Goal: Transaction & Acquisition: Purchase product/service

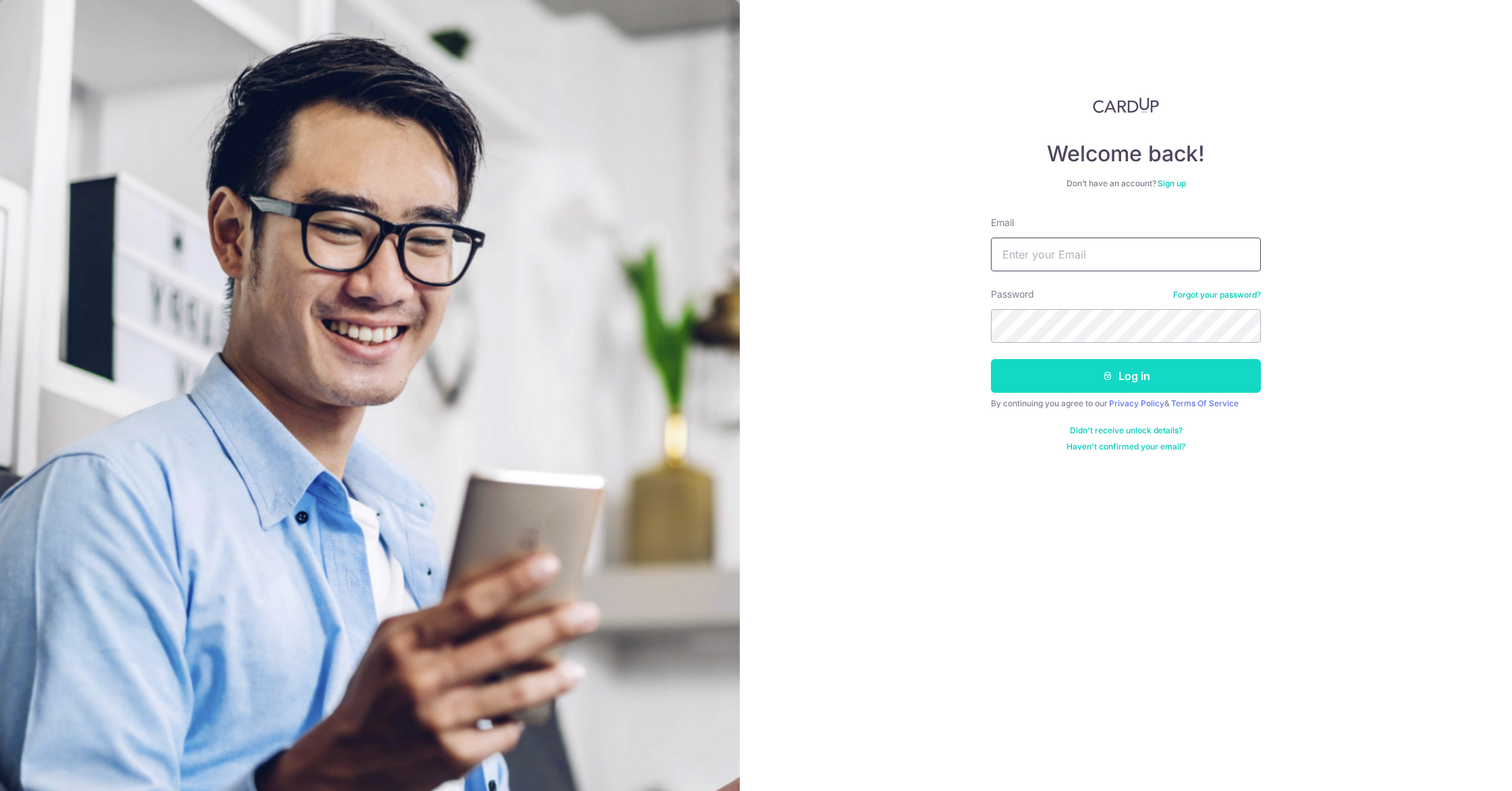
type input "[EMAIL_ADDRESS][DOMAIN_NAME]"
click at [1090, 374] on button "Log in" at bounding box center [1126, 375] width 270 height 34
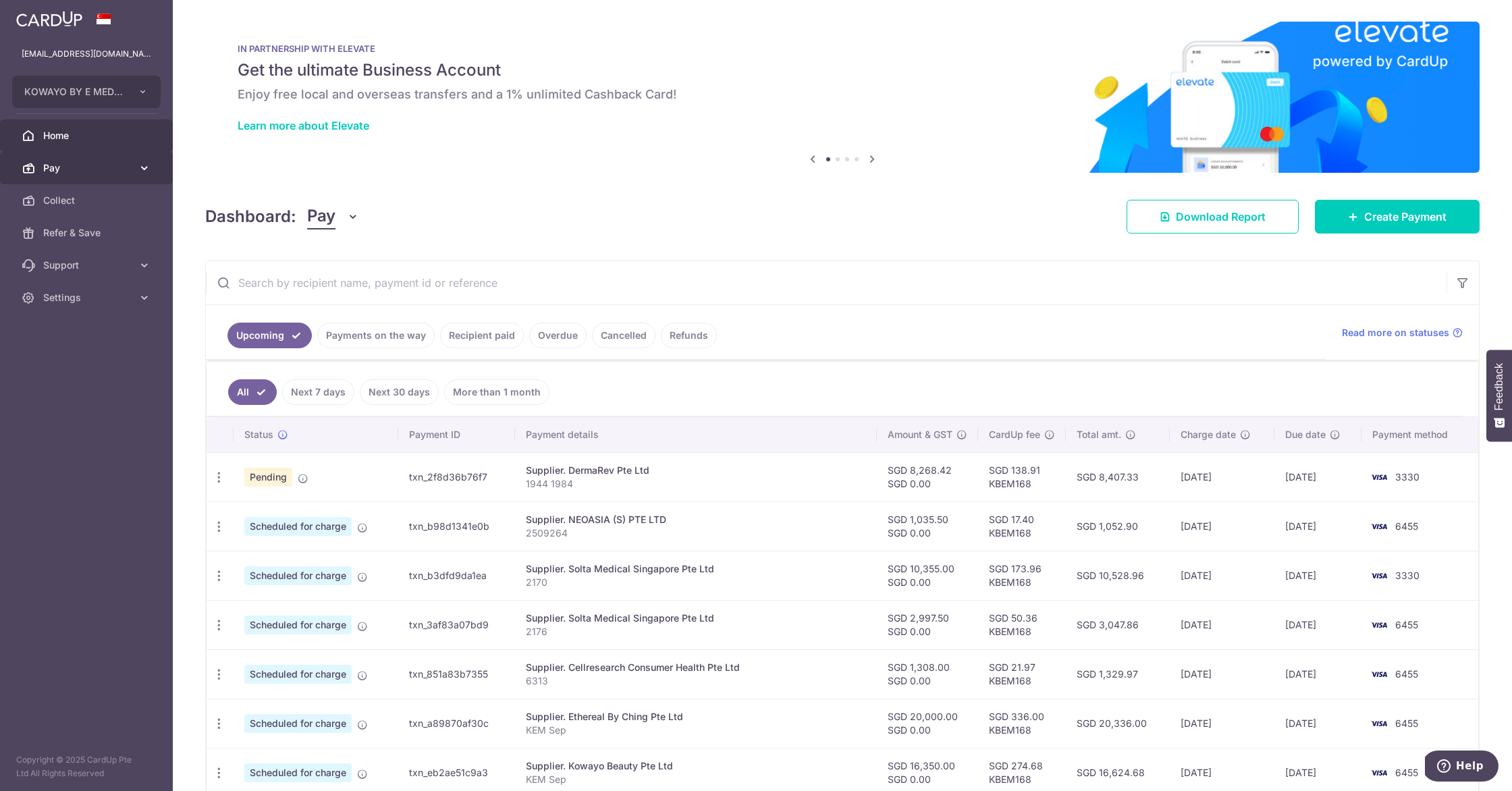
click at [71, 159] on link "Pay" at bounding box center [86, 167] width 173 height 32
click at [97, 195] on span "Payments" at bounding box center [87, 200] width 89 height 13
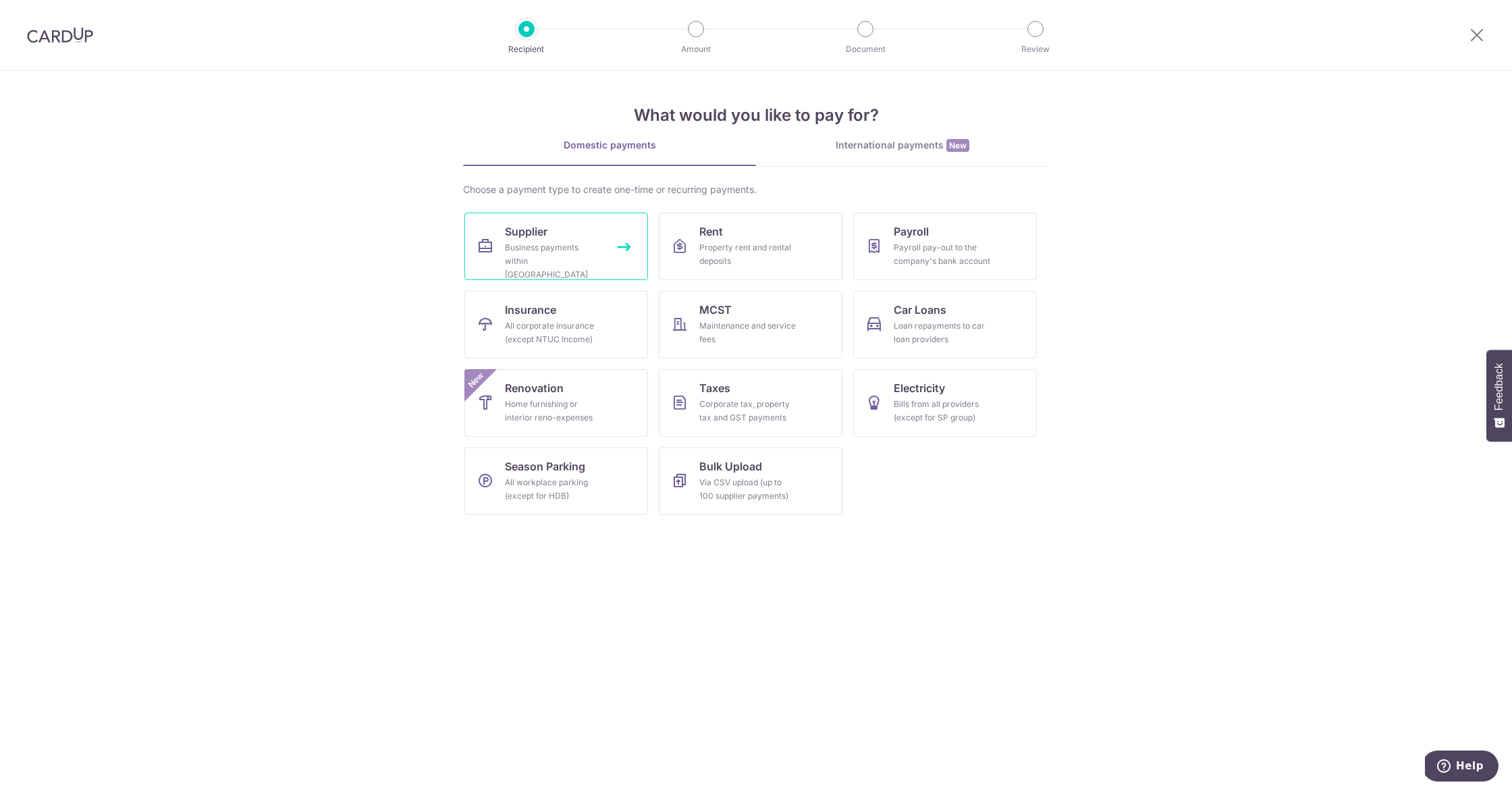
click at [539, 268] on link "Supplier Business payments within Singapore" at bounding box center [557, 246] width 184 height 67
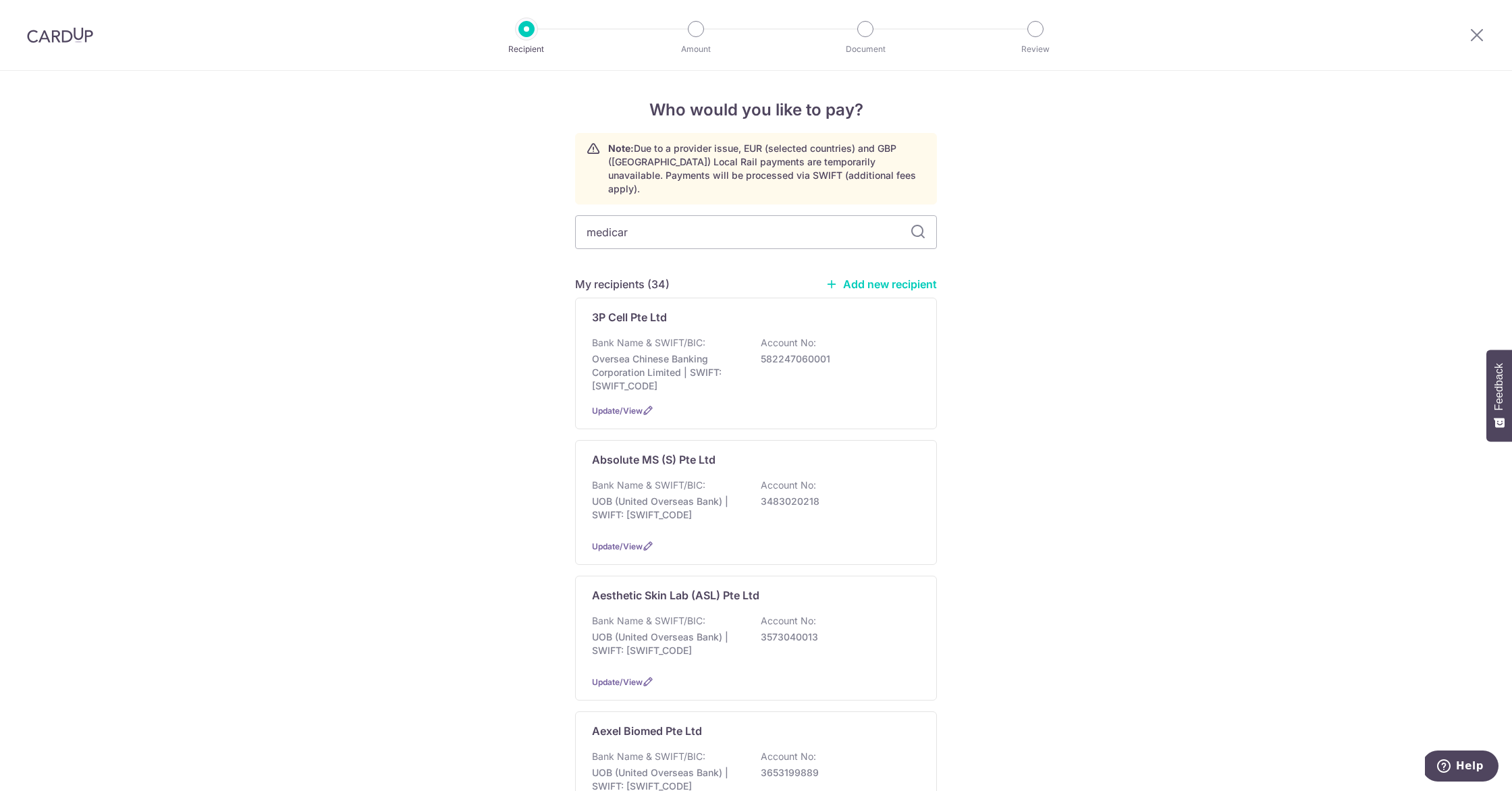
type input "medicare"
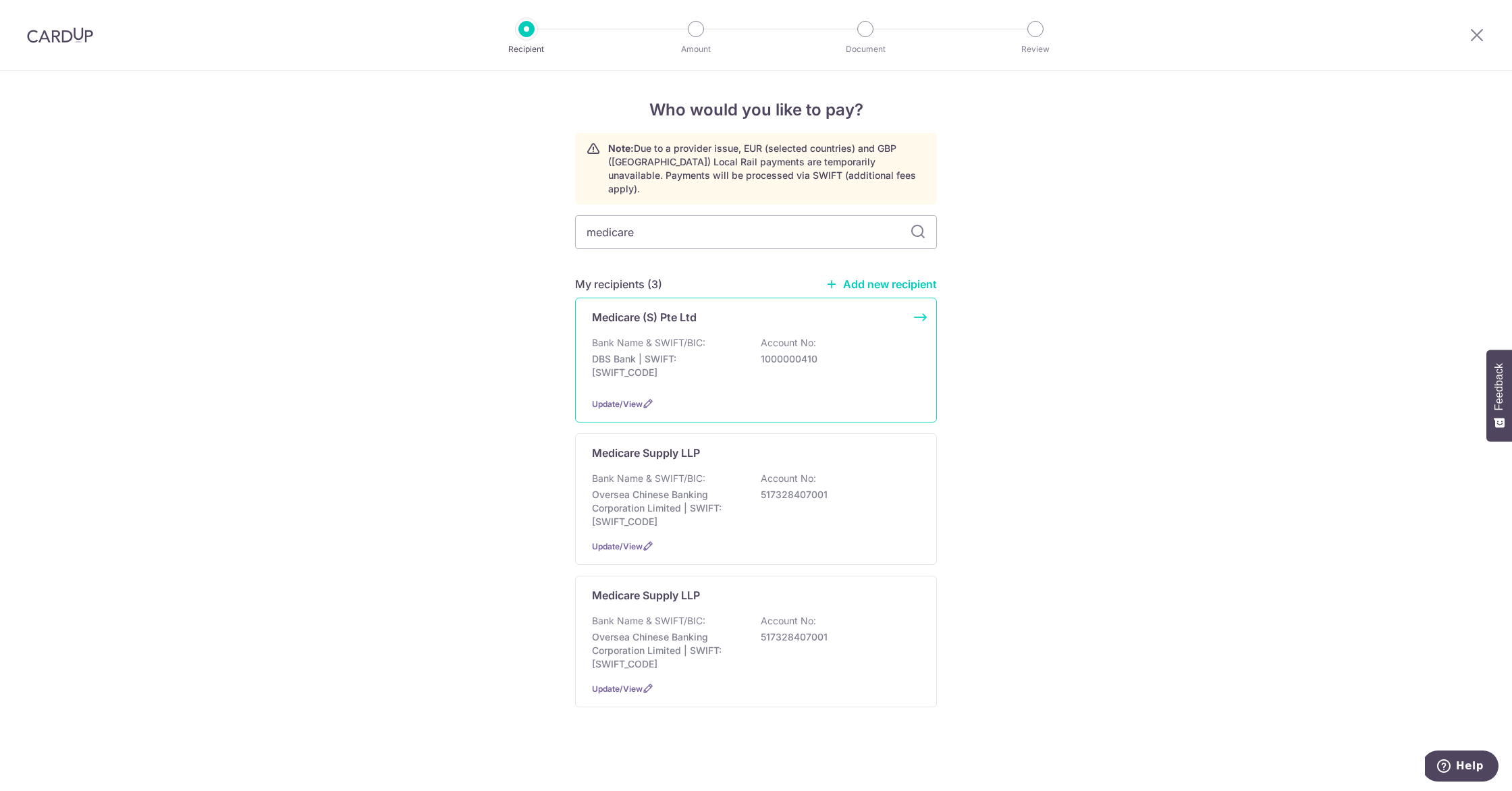
click at [700, 337] on div "Bank Name & SWIFT/BIC: DBS Bank | SWIFT: DBSSSGSGXXX Account No: 1000000410" at bounding box center [756, 361] width 328 height 50
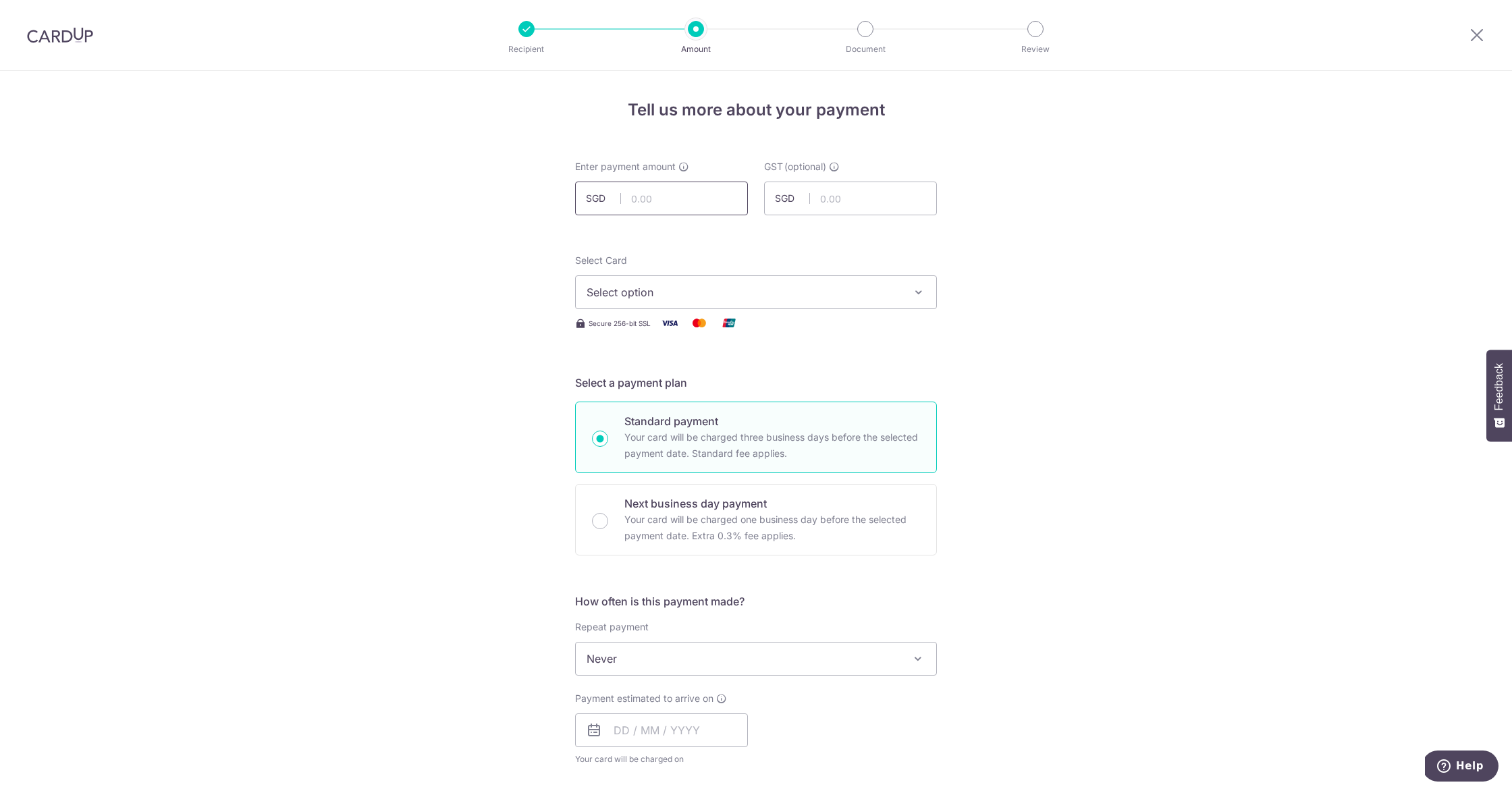
click at [652, 195] on input "text" at bounding box center [662, 198] width 173 height 34
type input "763.00"
click at [1109, 218] on div "Tell us more about your payment Enter payment amount SGD 763.00 763.00 GST (opt…" at bounding box center [756, 726] width 1512 height 1311
click at [771, 297] on span "Select option" at bounding box center [743, 292] width 315 height 16
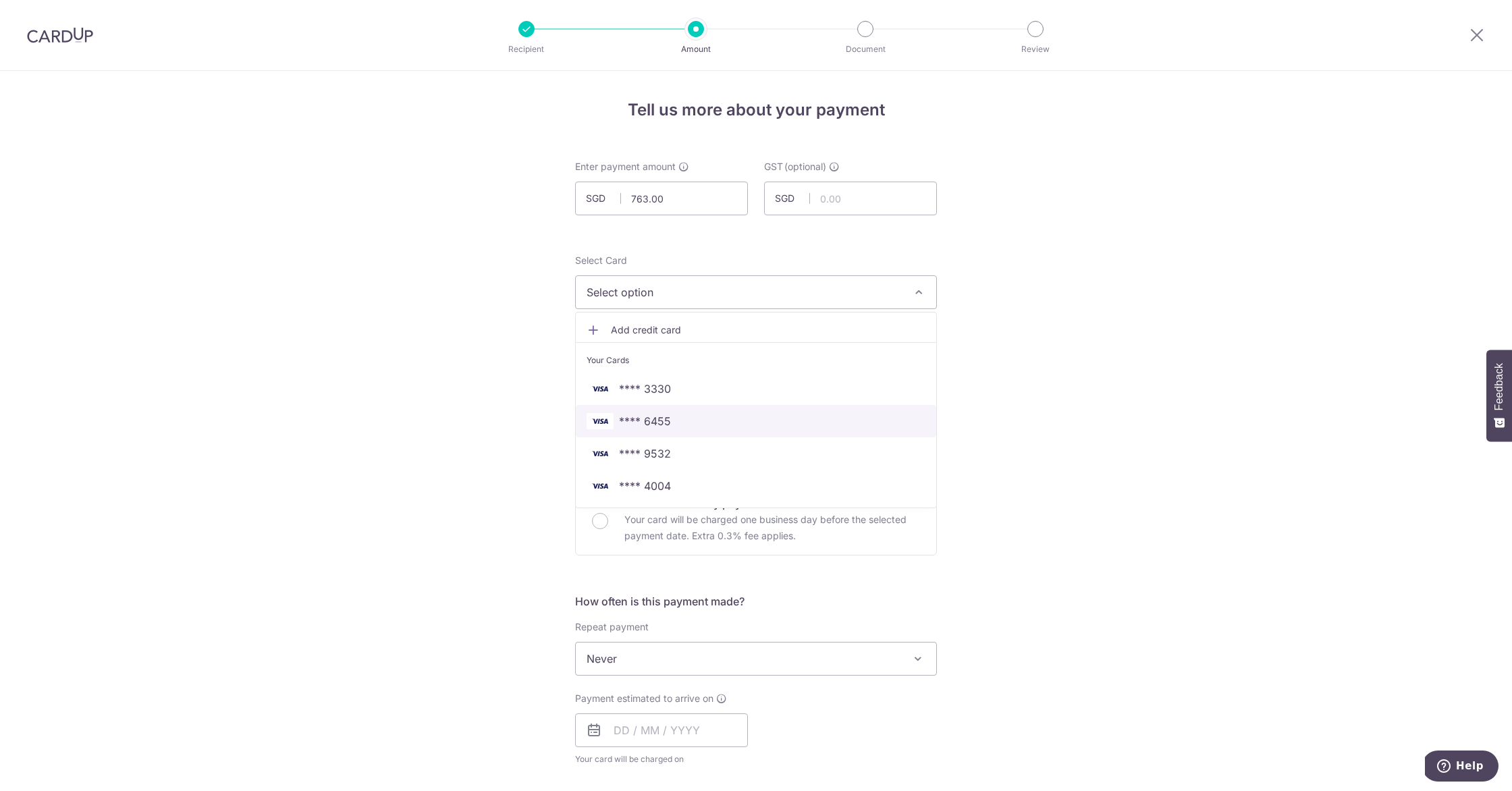
click at [691, 419] on span "**** 6455" at bounding box center [756, 421] width 339 height 16
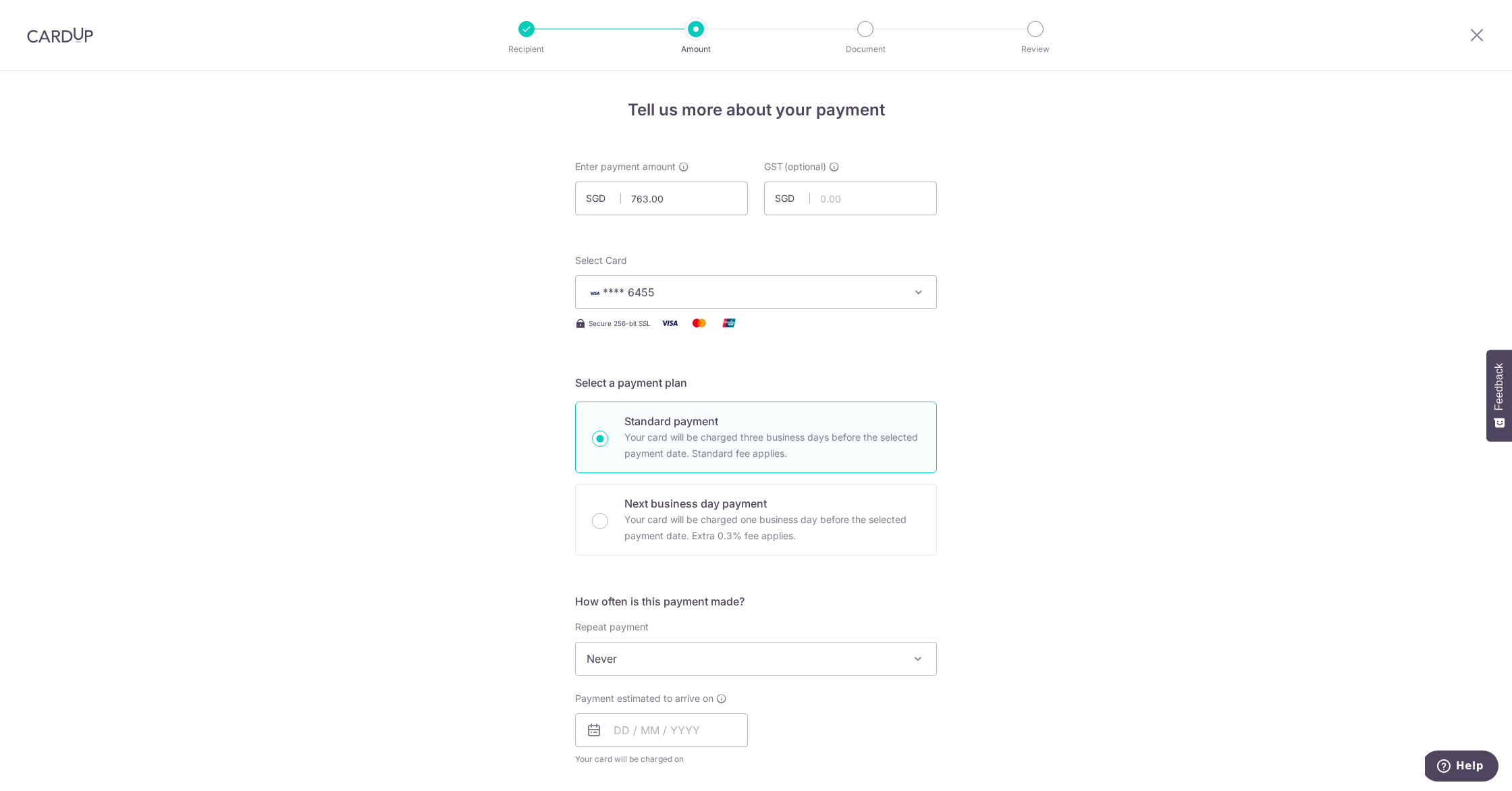
click at [729, 285] on span "**** 6455" at bounding box center [743, 292] width 315 height 16
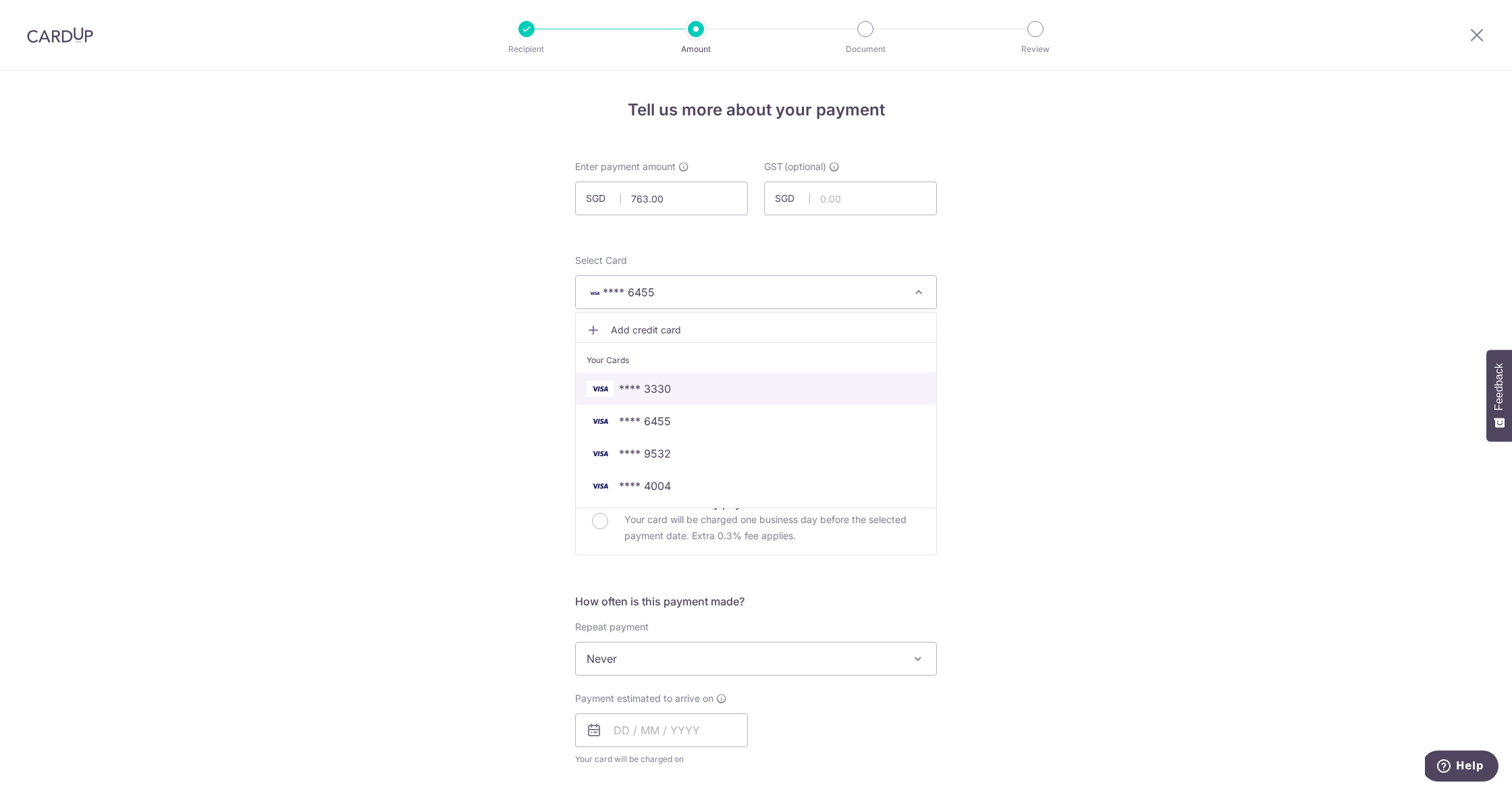
click at [717, 381] on span "**** 3330" at bounding box center [756, 388] width 339 height 16
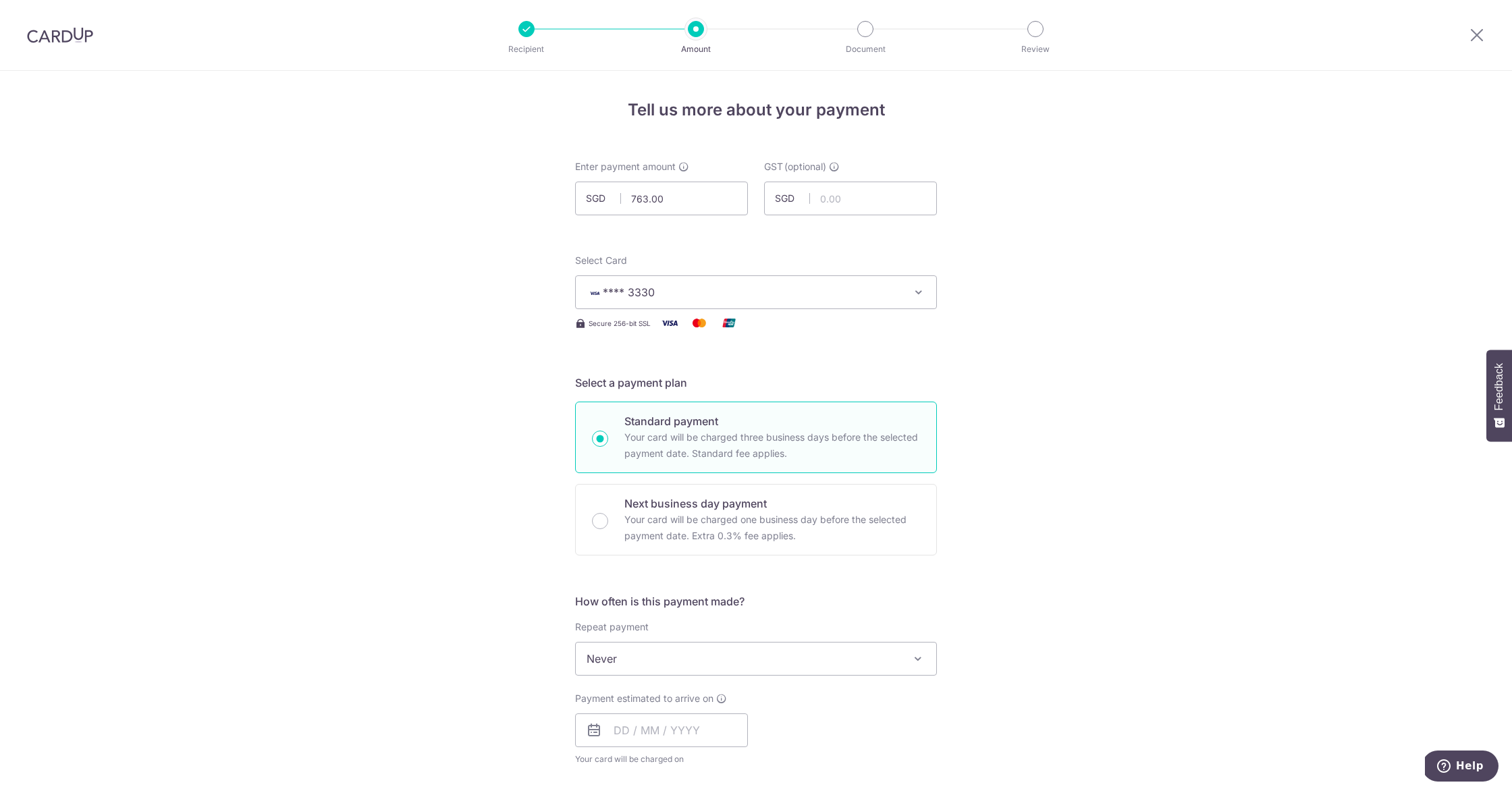
click at [1147, 370] on div "Tell us more about your payment Enter payment amount SGD 763.00 763.00 GST (opt…" at bounding box center [756, 726] width 1512 height 1311
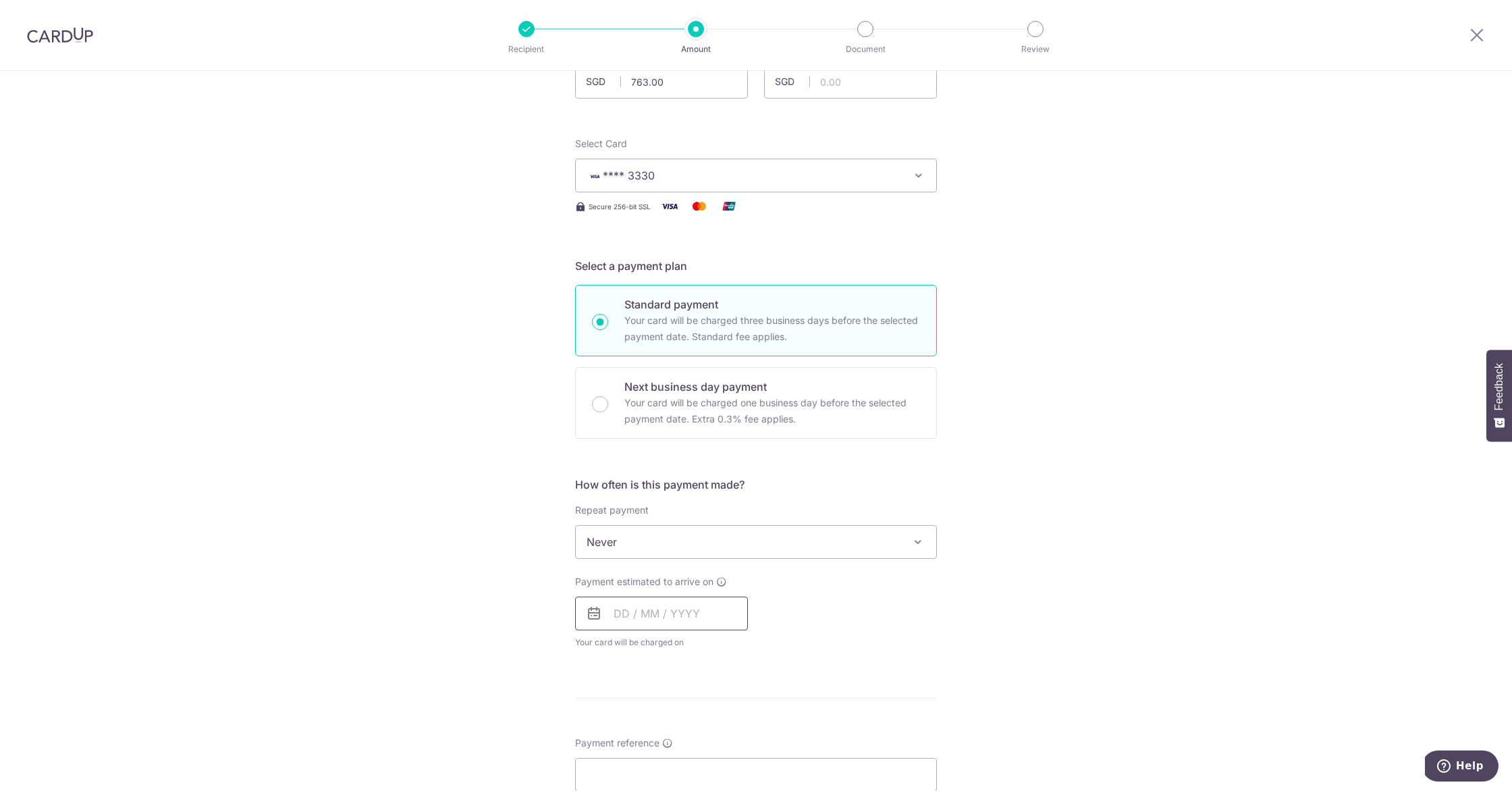
click at [685, 620] on input "text" at bounding box center [662, 613] width 173 height 34
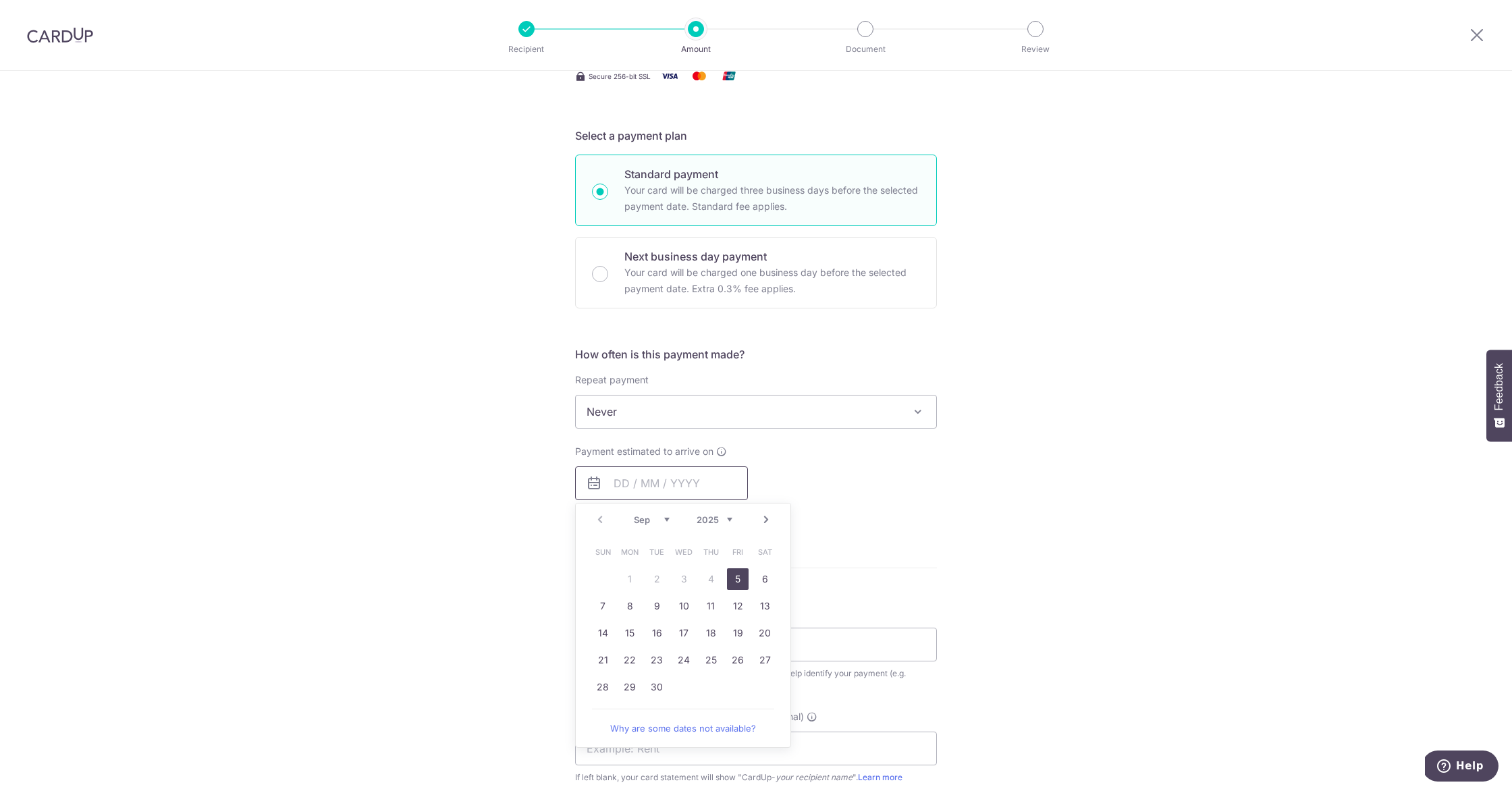
scroll to position [249, 0]
click at [729, 607] on link "12" at bounding box center [738, 604] width 22 height 22
type input "[DATE]"
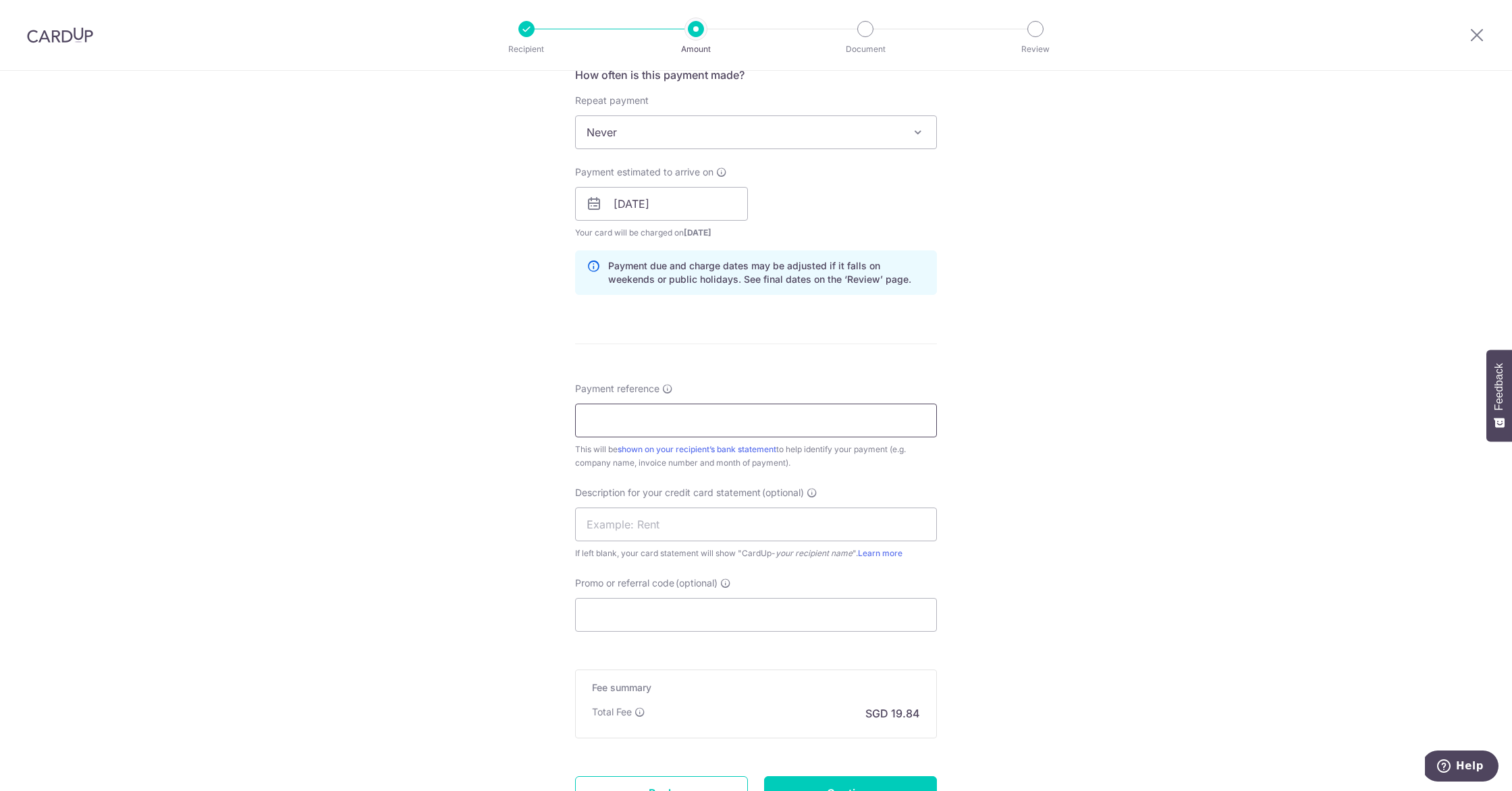
scroll to position [535, 0]
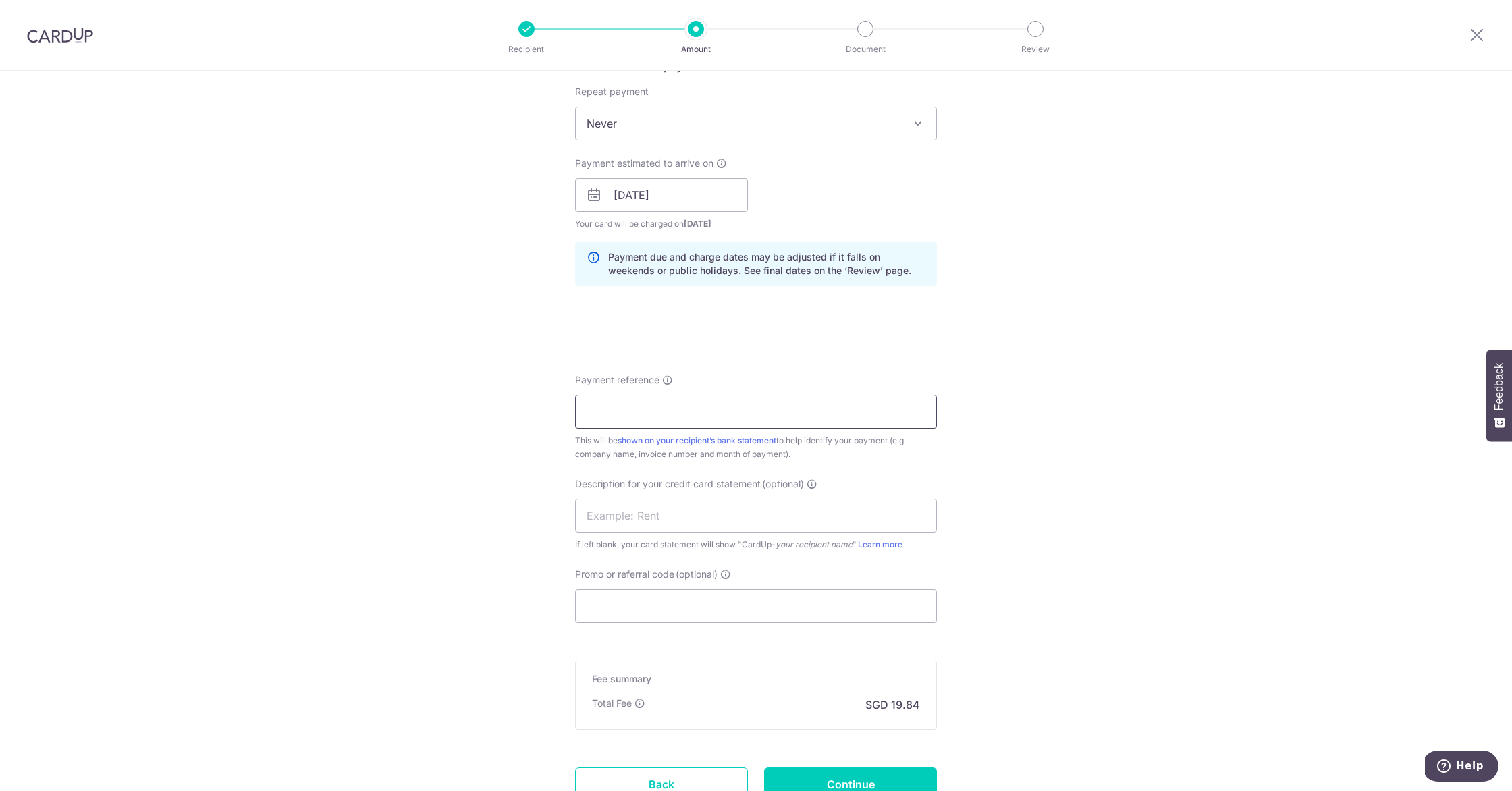
click at [742, 413] on input "Payment reference" at bounding box center [756, 411] width 362 height 34
type input "33884"
click at [989, 426] on div "Tell us more about your payment Enter payment amount SGD 763.00 763.00 GST (opt…" at bounding box center [756, 218] width 1512 height 1366
click at [792, 508] on input "text" at bounding box center [756, 515] width 362 height 34
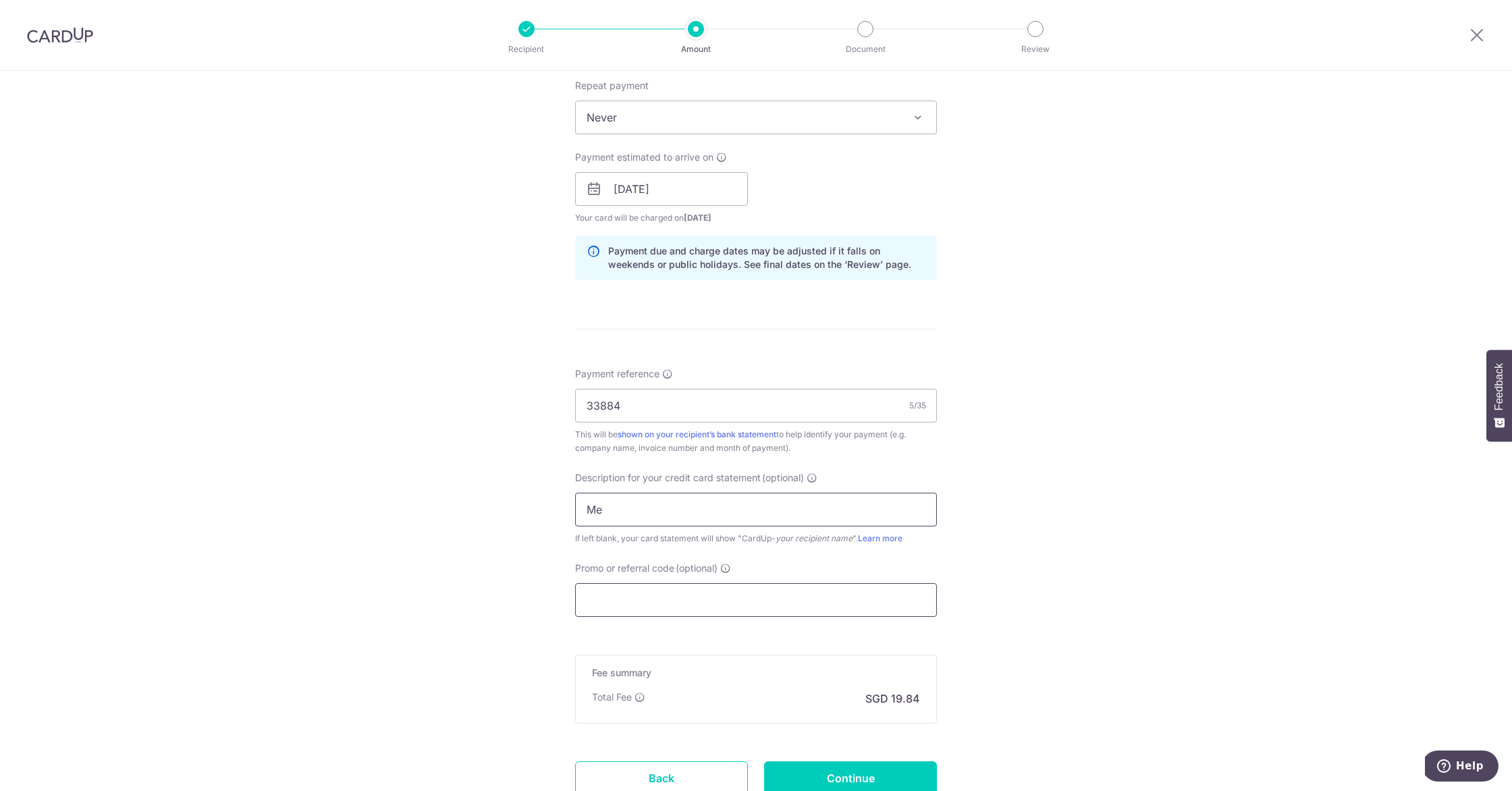
scroll to position [540, 0]
type input "Medicare"
click at [676, 614] on input "Promo or referral code (optional)" at bounding box center [756, 601] width 362 height 34
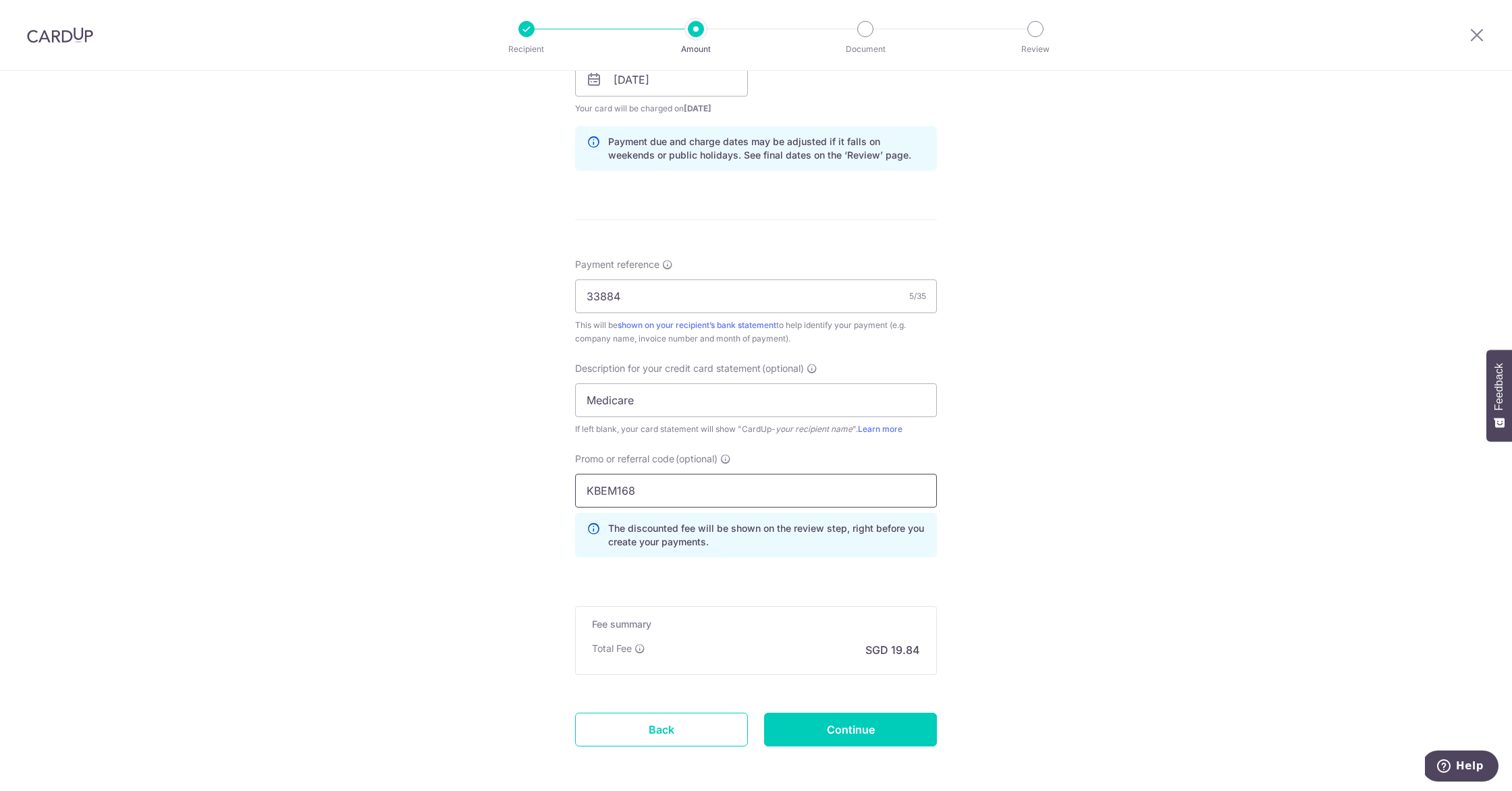
scroll to position [707, 0]
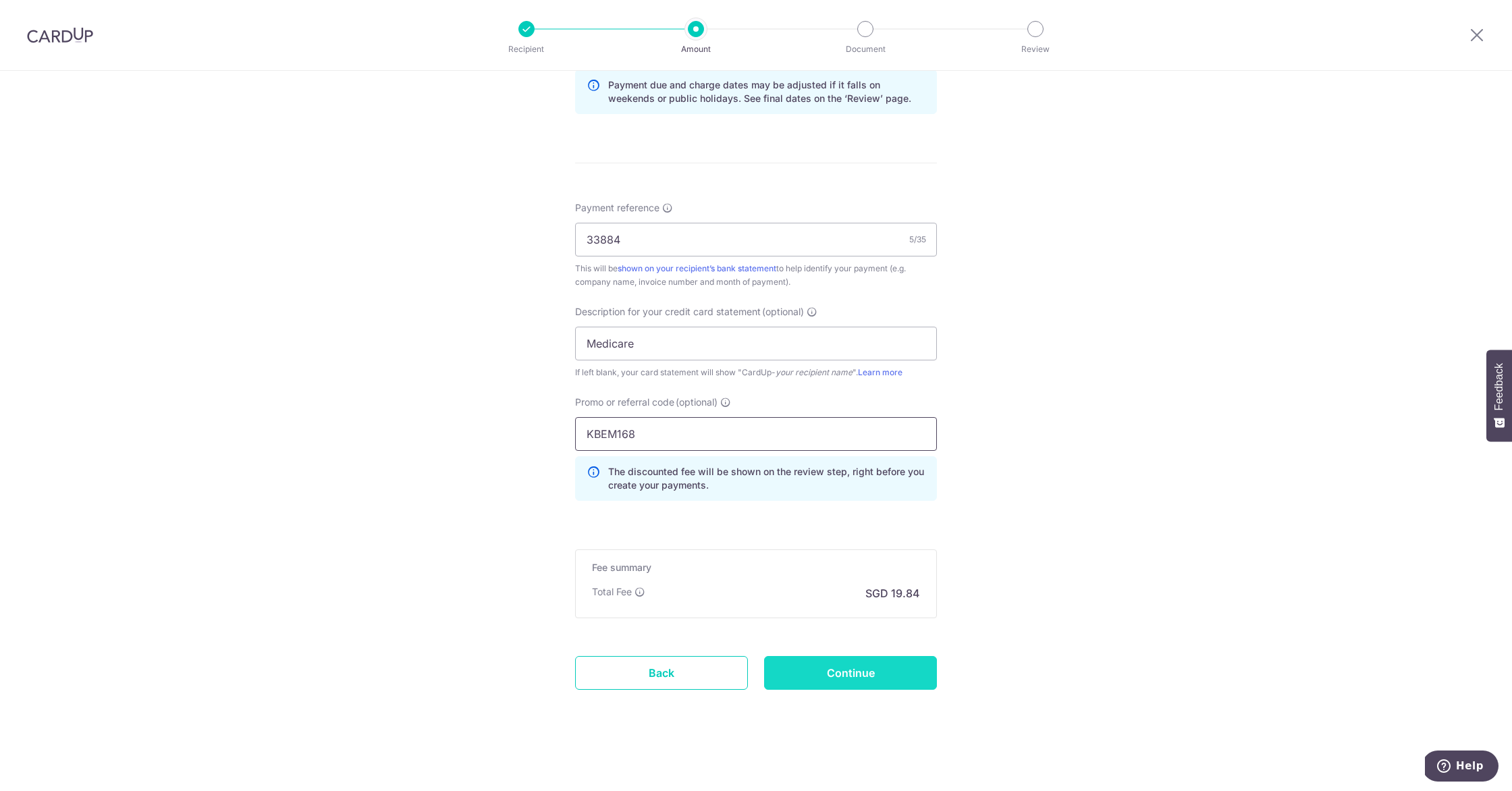
type input "KBEM168"
click at [854, 680] on input "Continue" at bounding box center [850, 673] width 173 height 34
type input "Create Schedule"
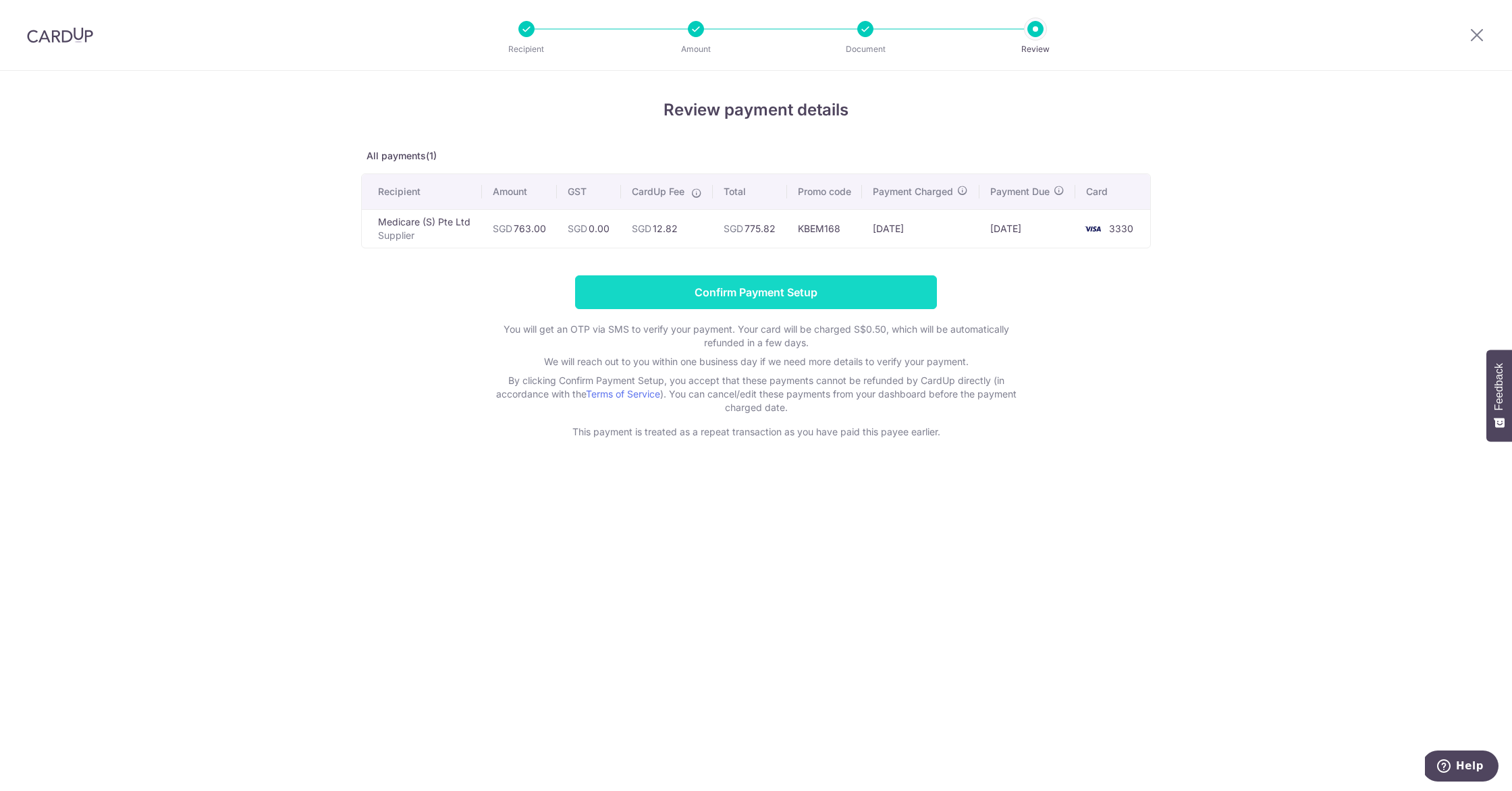
click at [857, 304] on input "Confirm Payment Setup" at bounding box center [756, 292] width 362 height 34
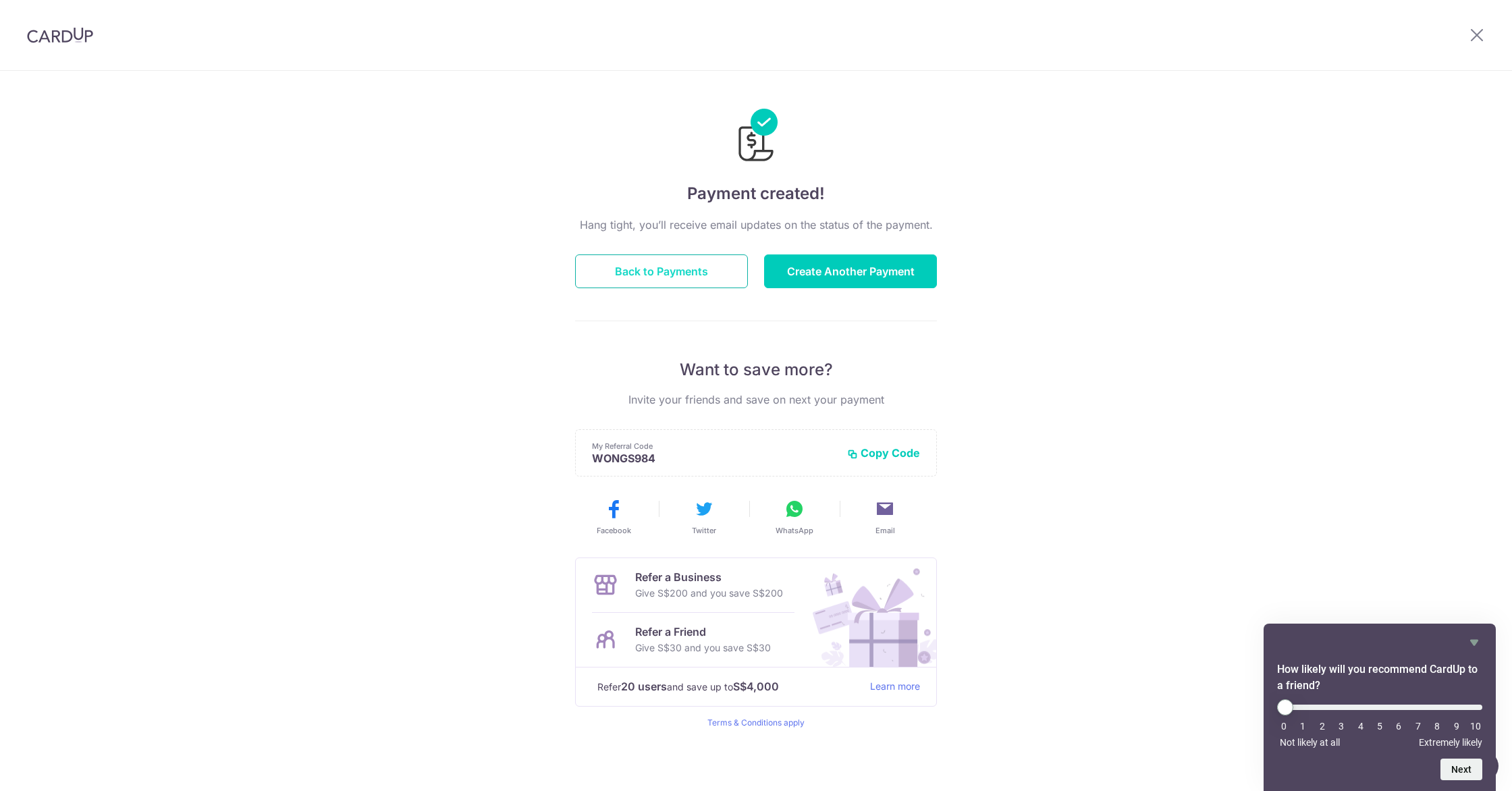
click at [643, 258] on button "Back to Payments" at bounding box center [662, 271] width 173 height 34
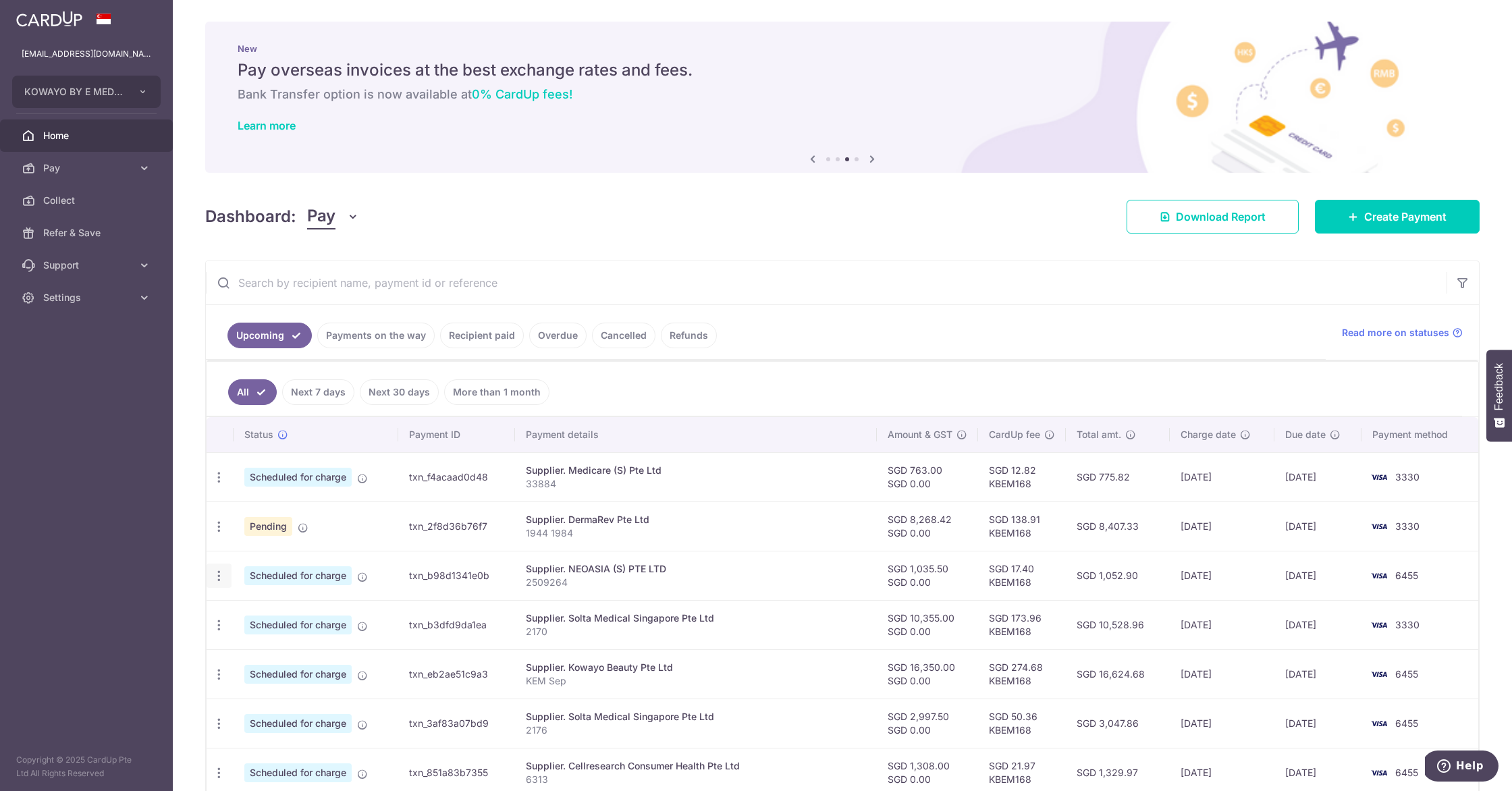
click at [219, 484] on icon "button" at bounding box center [219, 477] width 14 height 14
click at [275, 610] on span "Update payment" at bounding box center [290, 612] width 92 height 16
radio input "true"
type input "1,035.50"
type input "0.00"
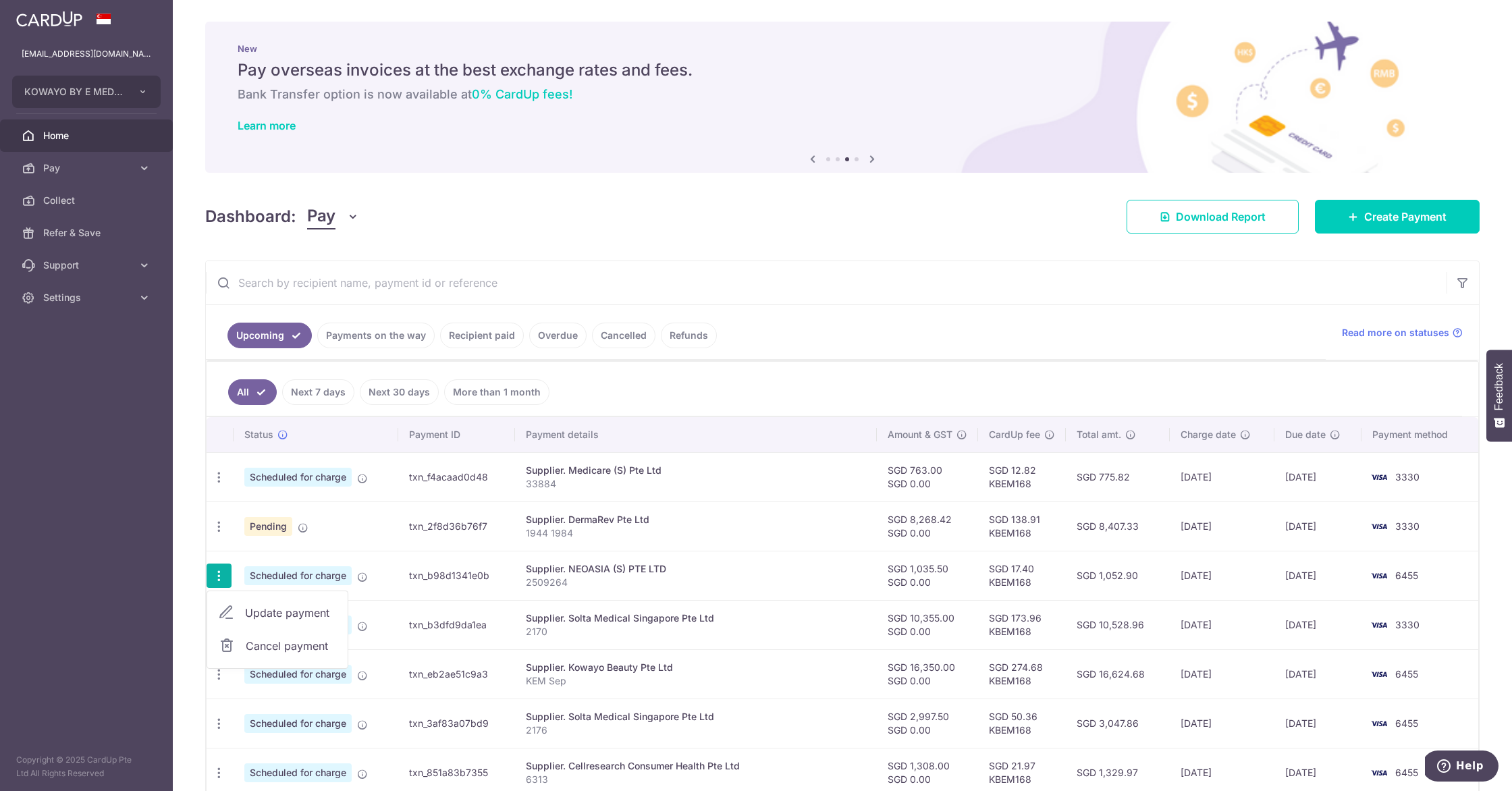
type input "[DATE]"
type input "2509264"
type input "Neoasia"
type input "KBEM168"
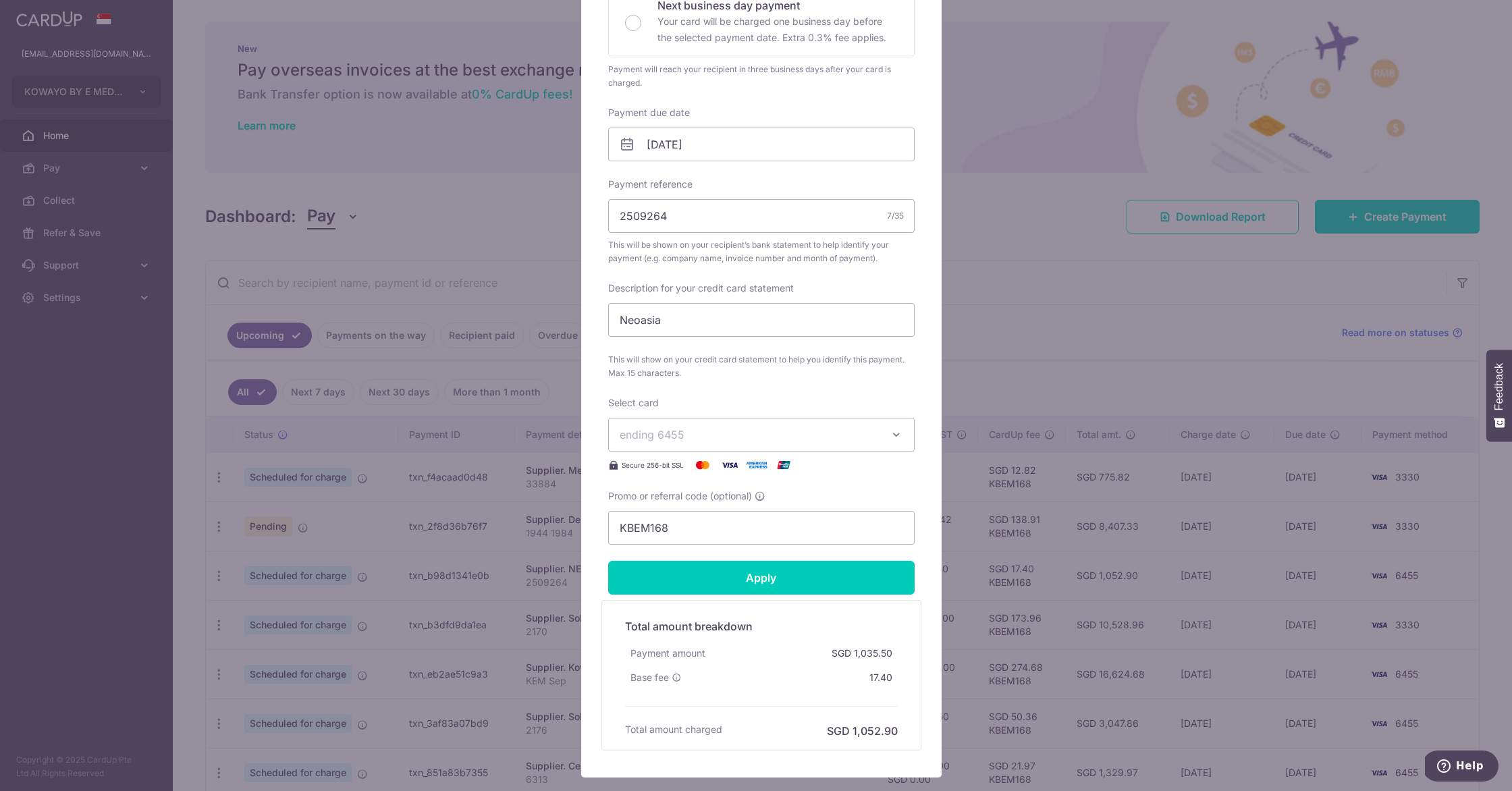
scroll to position [336, 0]
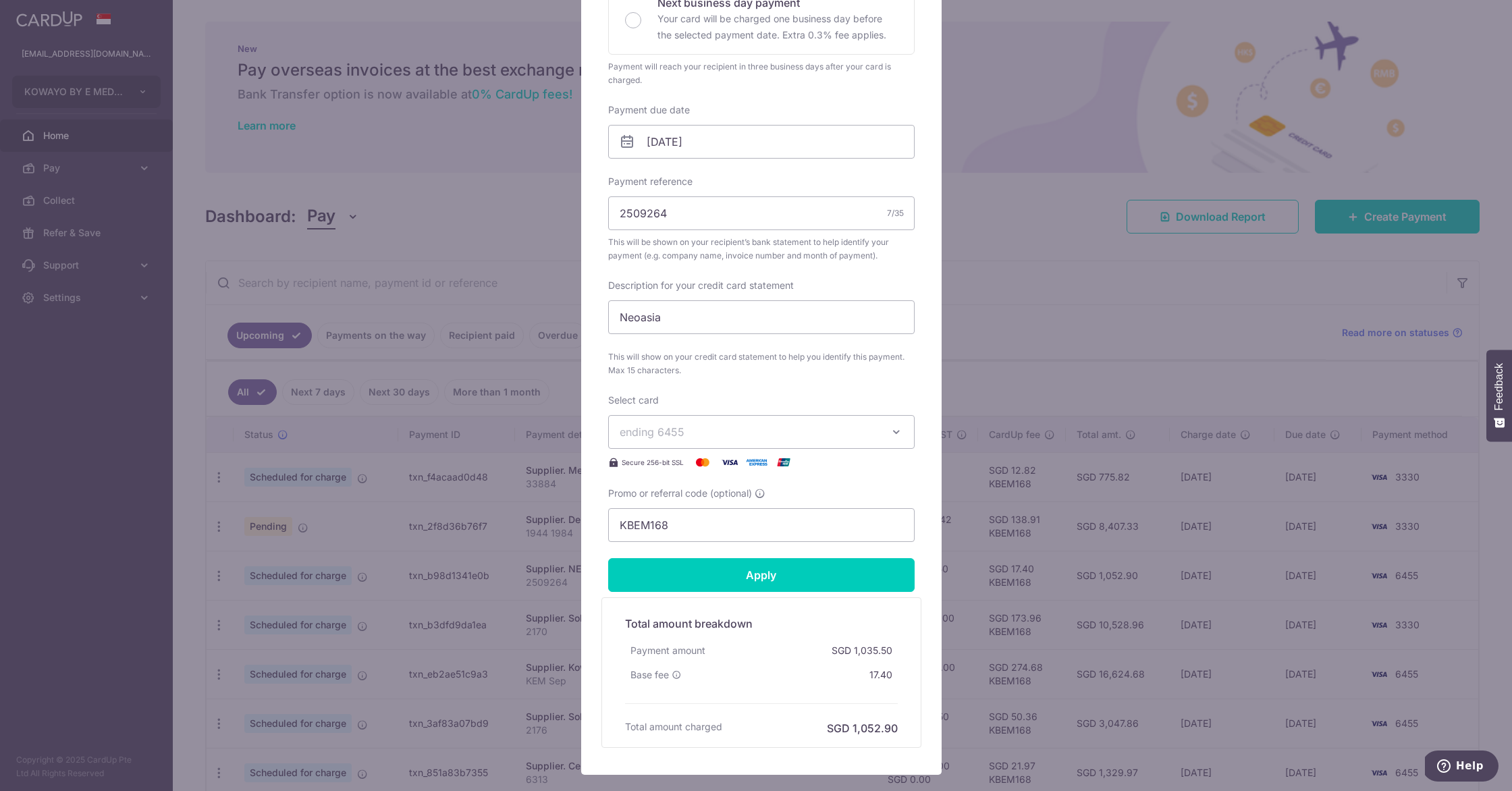
click at [723, 425] on span "ending 6455" at bounding box center [749, 432] width 259 height 16
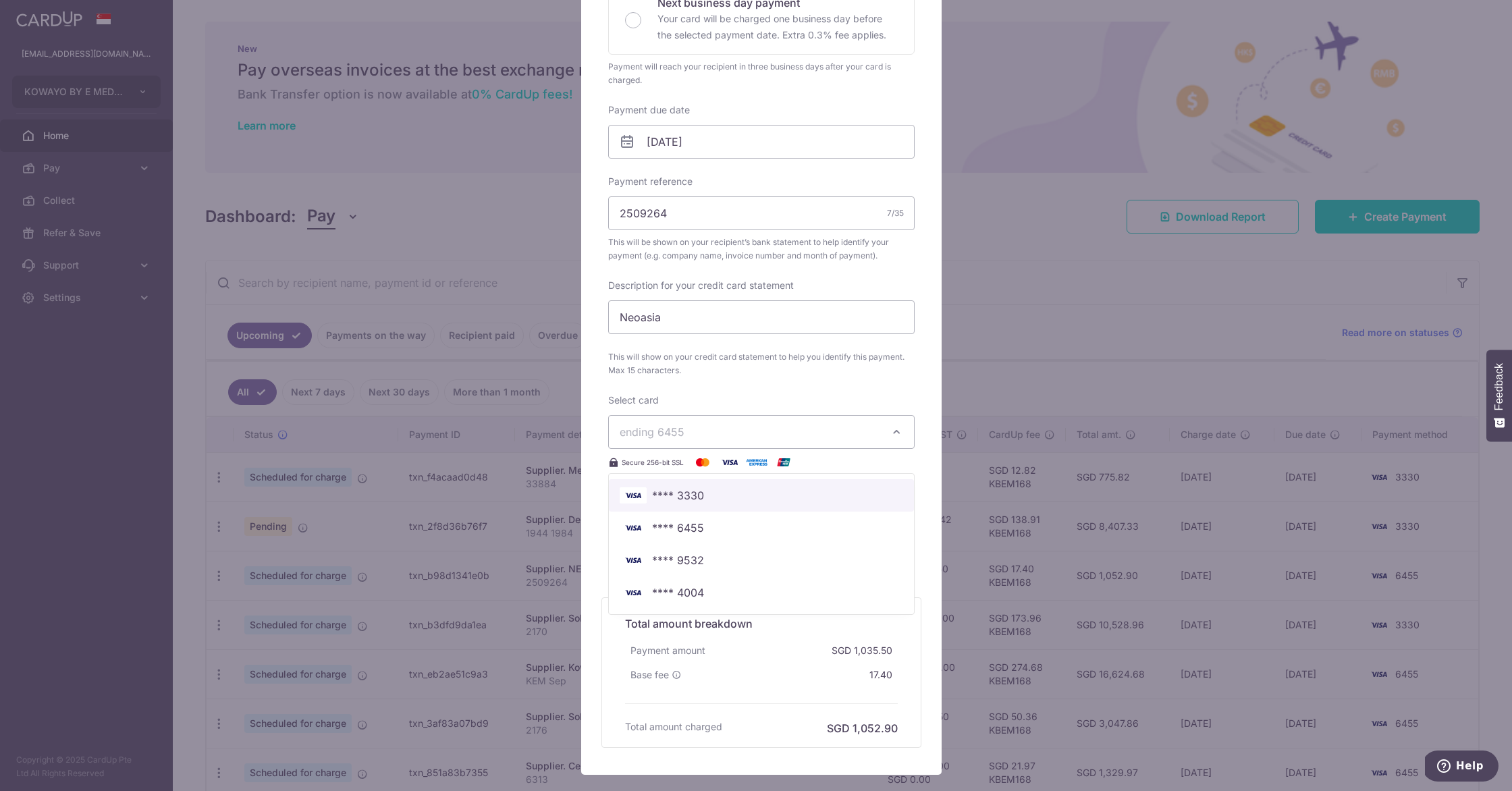
click at [720, 494] on span "**** 3330" at bounding box center [761, 495] width 283 height 16
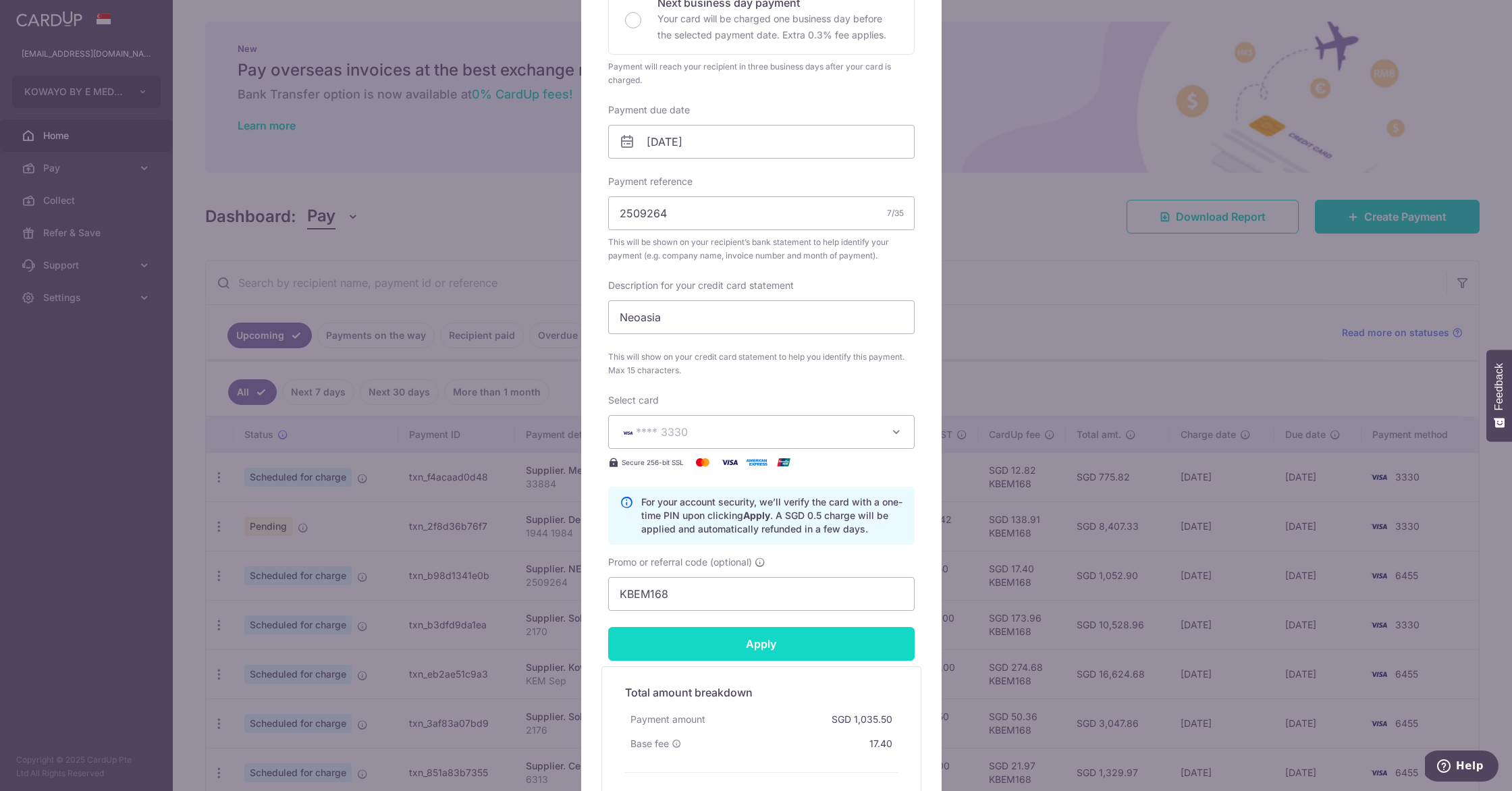
click at [777, 633] on input "Apply" at bounding box center [761, 643] width 306 height 34
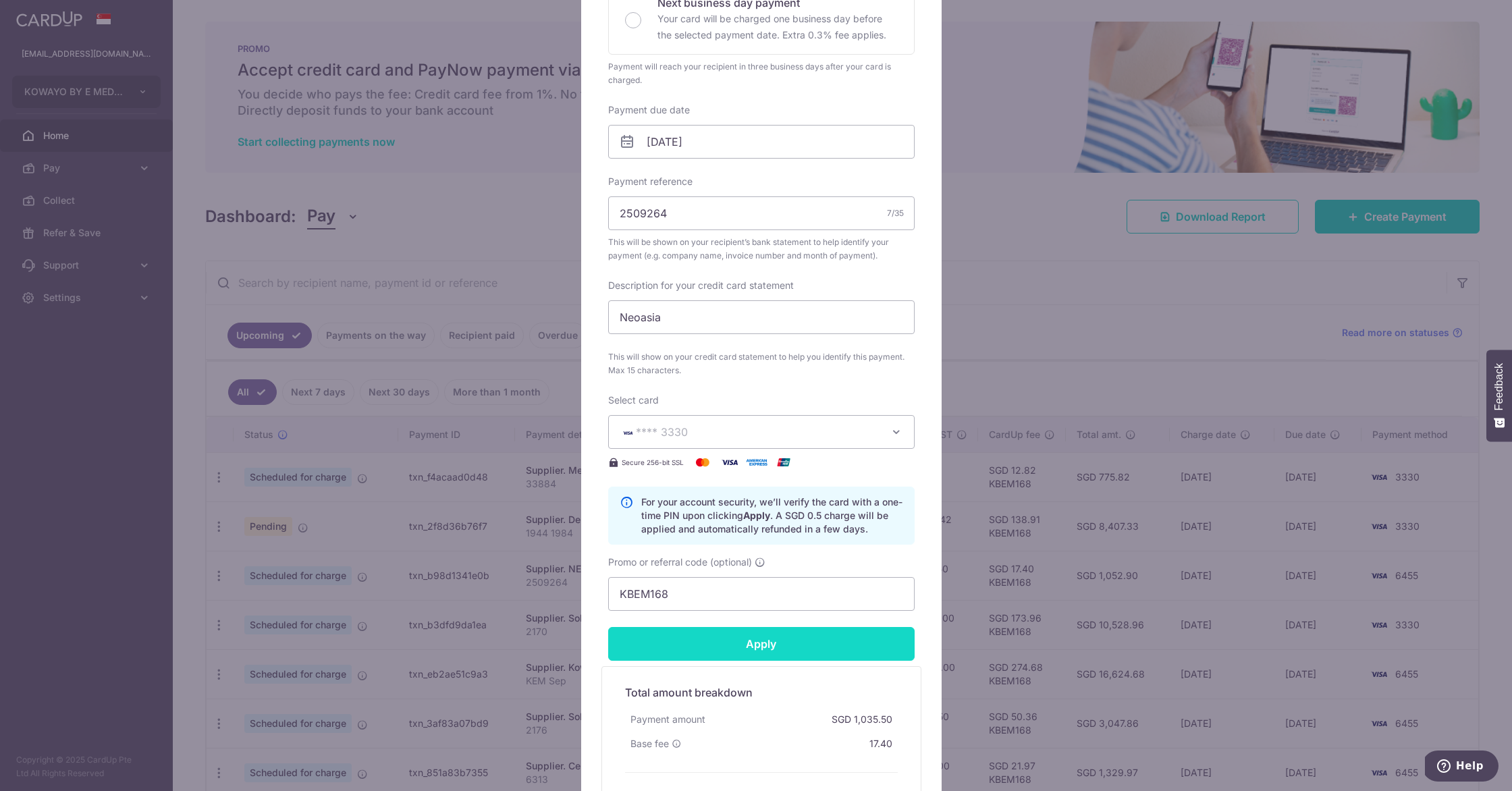
type input "Successfully Applied"
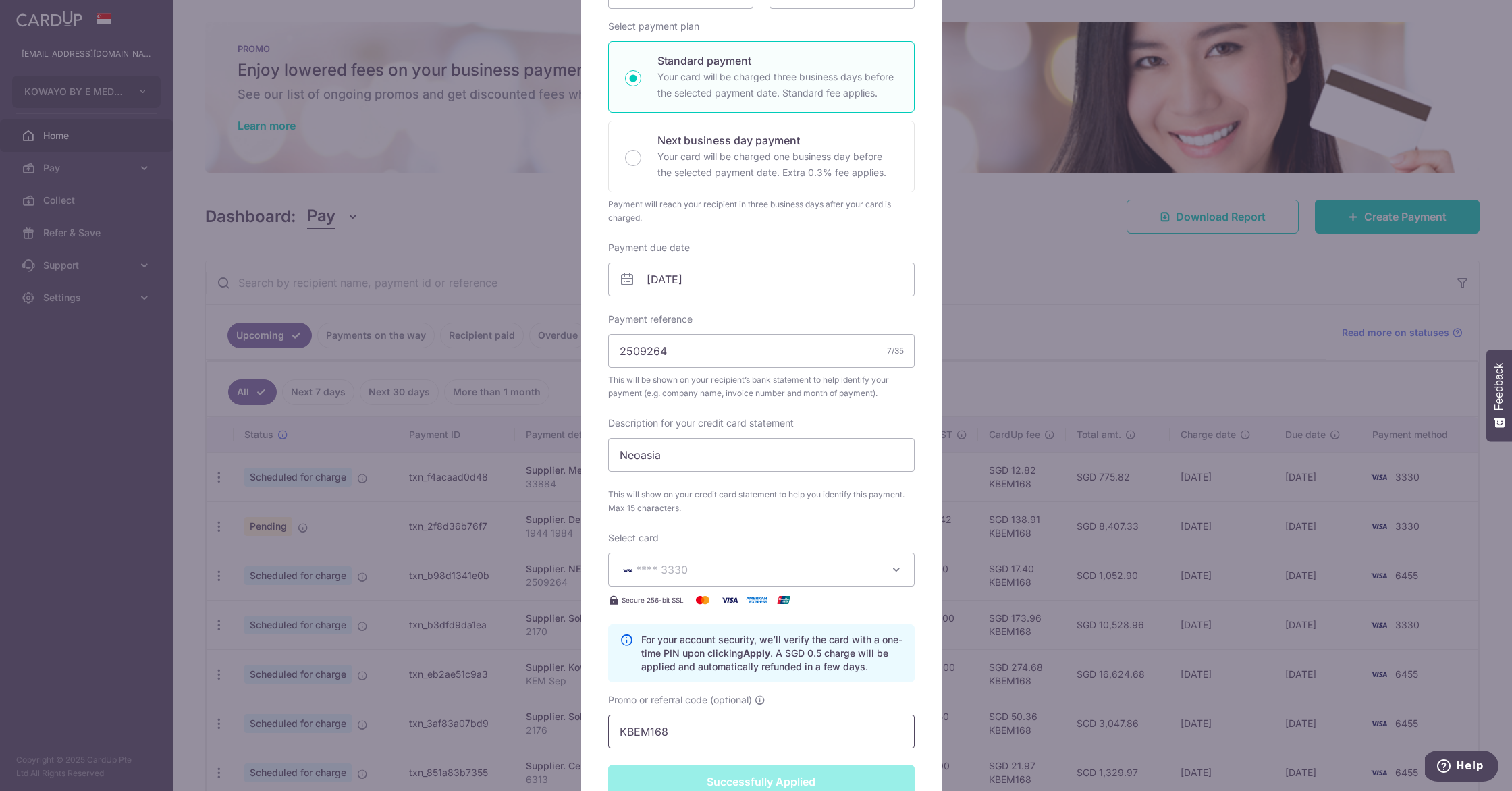
scroll to position [0, 0]
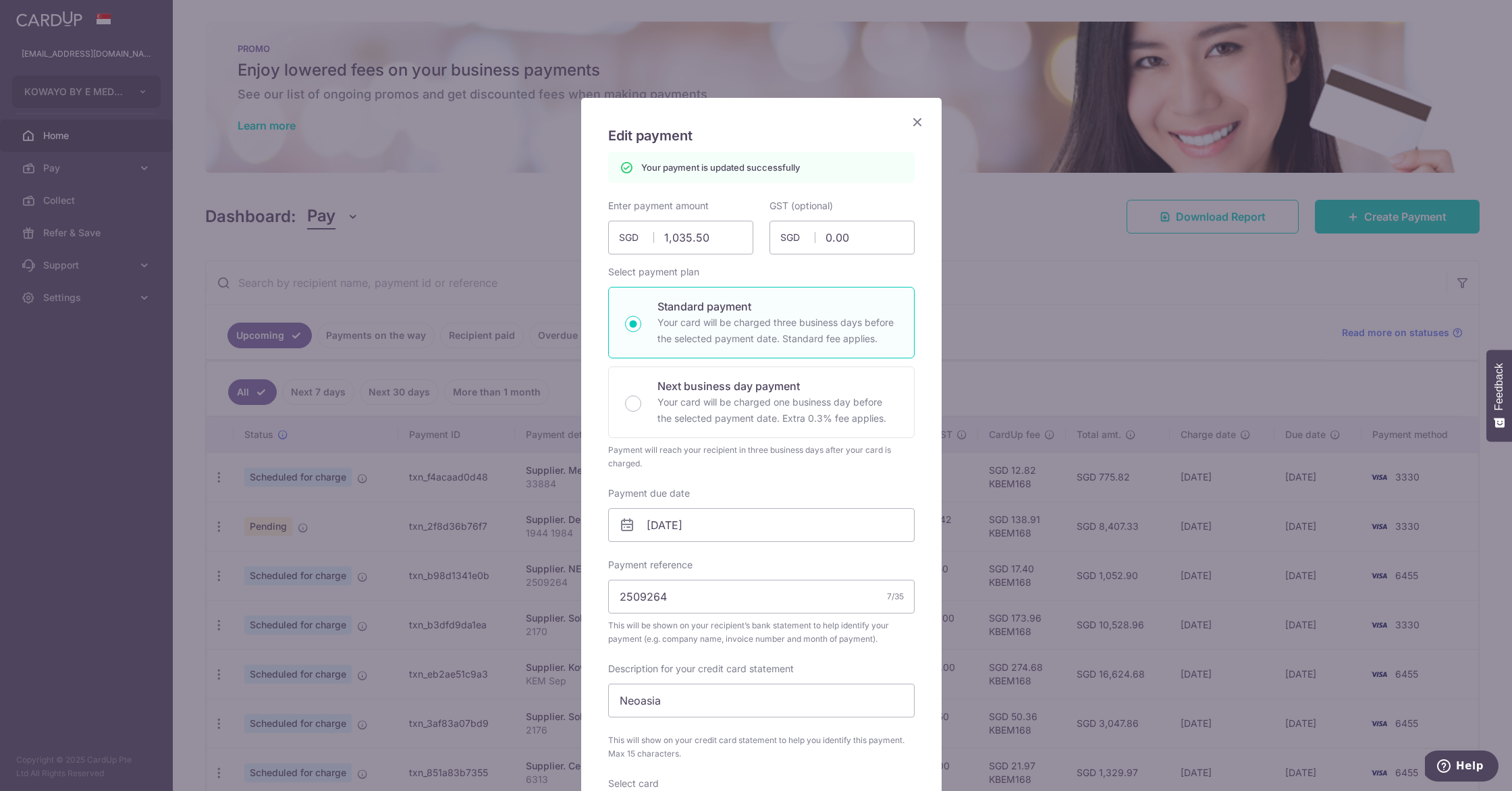
click at [910, 122] on icon "Close" at bounding box center [917, 121] width 16 height 16
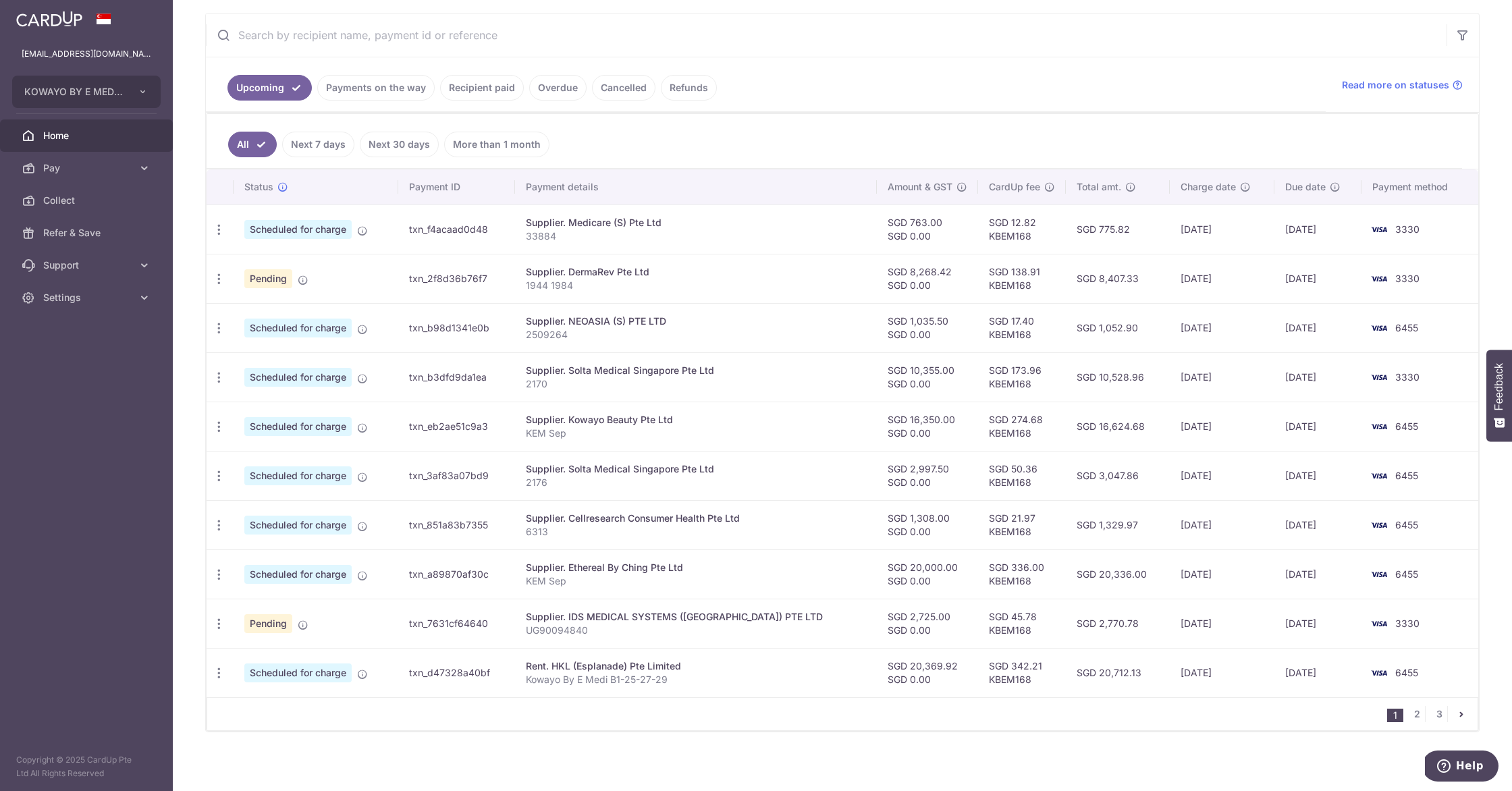
scroll to position [253, 0]
